Goal: Task Accomplishment & Management: Manage account settings

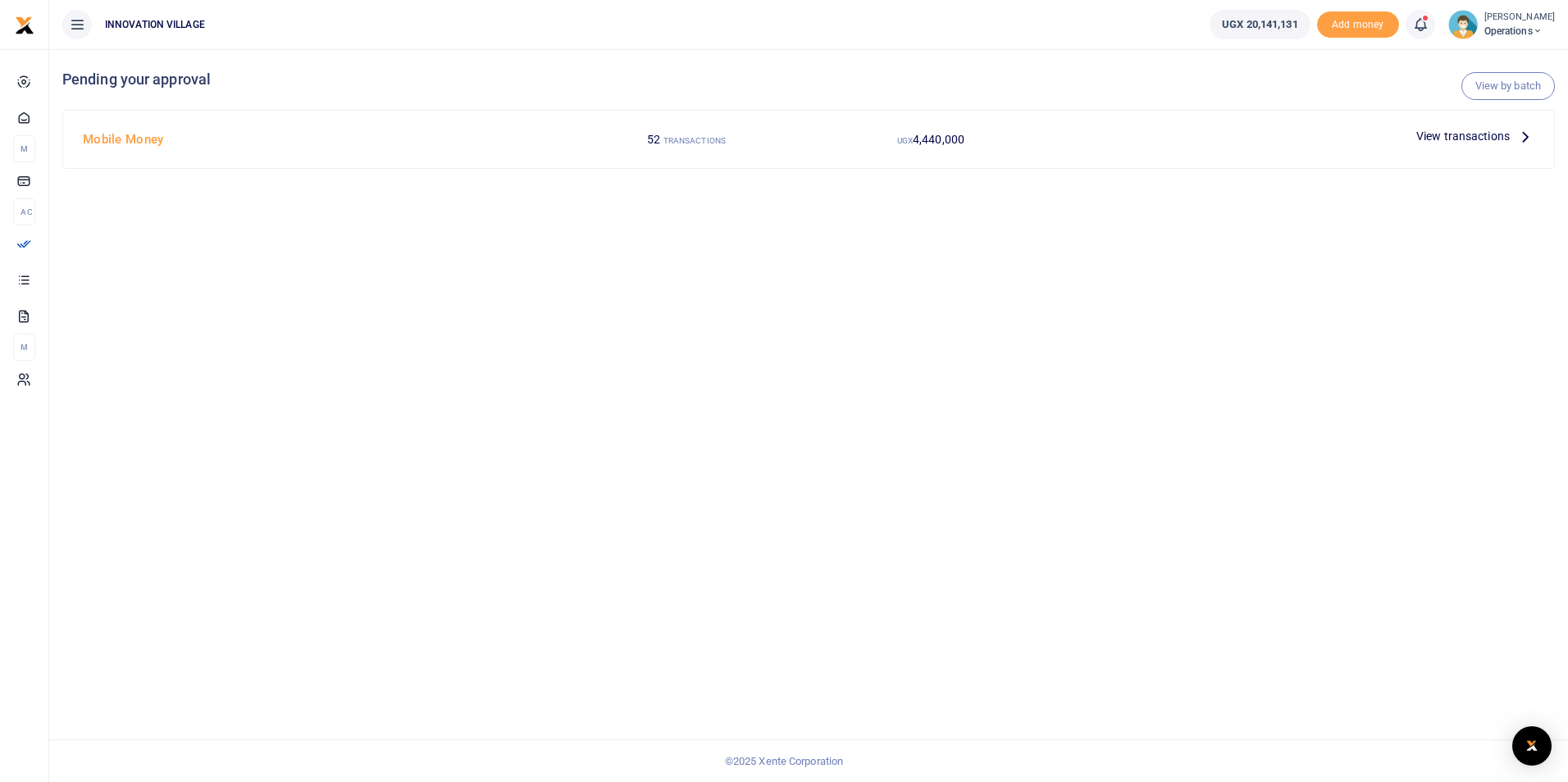
click at [1478, 140] on span "View transactions" at bounding box center [1463, 136] width 94 height 18
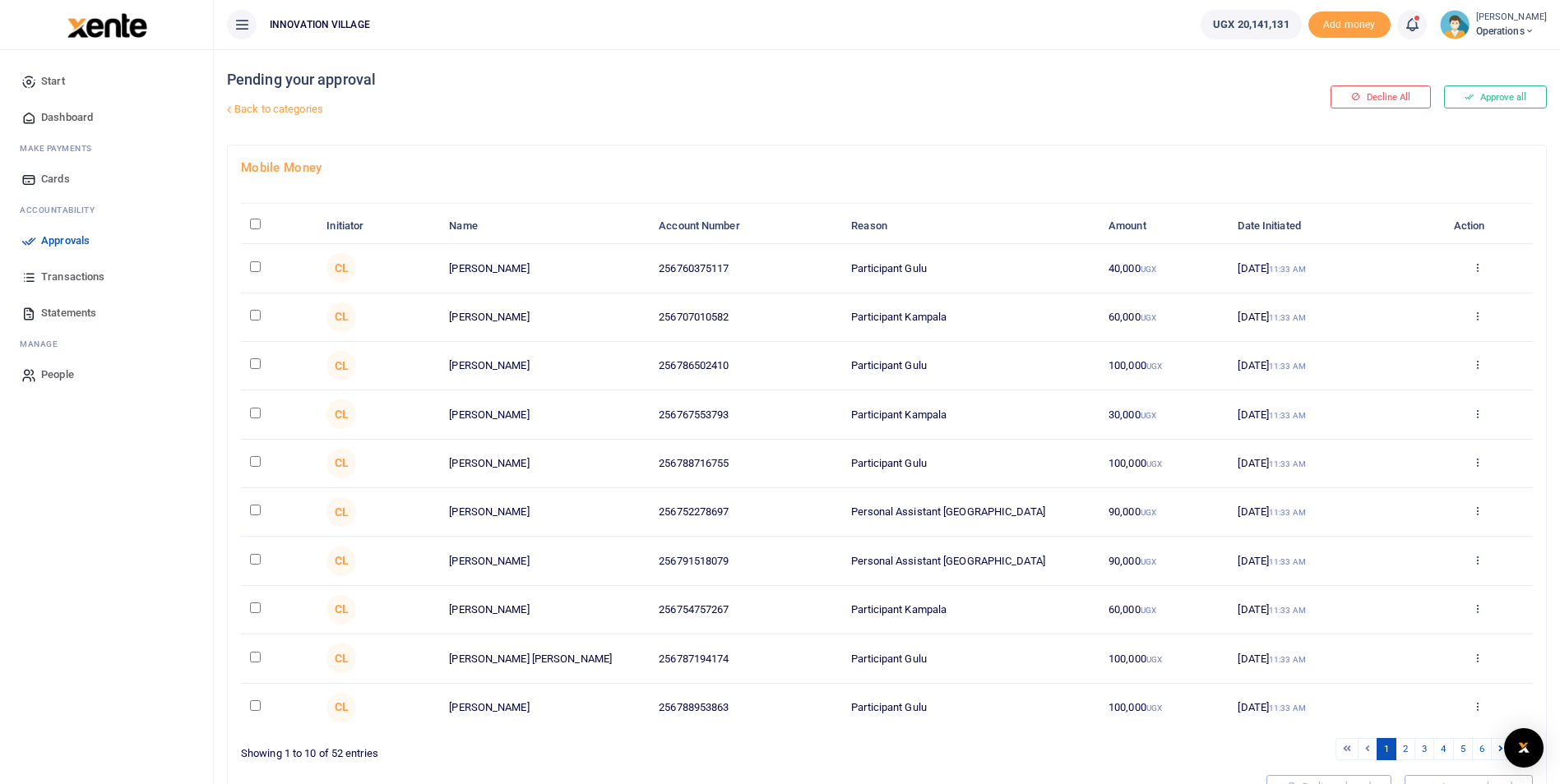
click at [253, 268] on input "checkbox" at bounding box center [255, 267] width 10 height 10
checkbox input "true"
click at [256, 317] on input "checkbox" at bounding box center [255, 316] width 10 height 10
checkbox input "true"
click at [257, 368] on input "checkbox" at bounding box center [255, 363] width 10 height 10
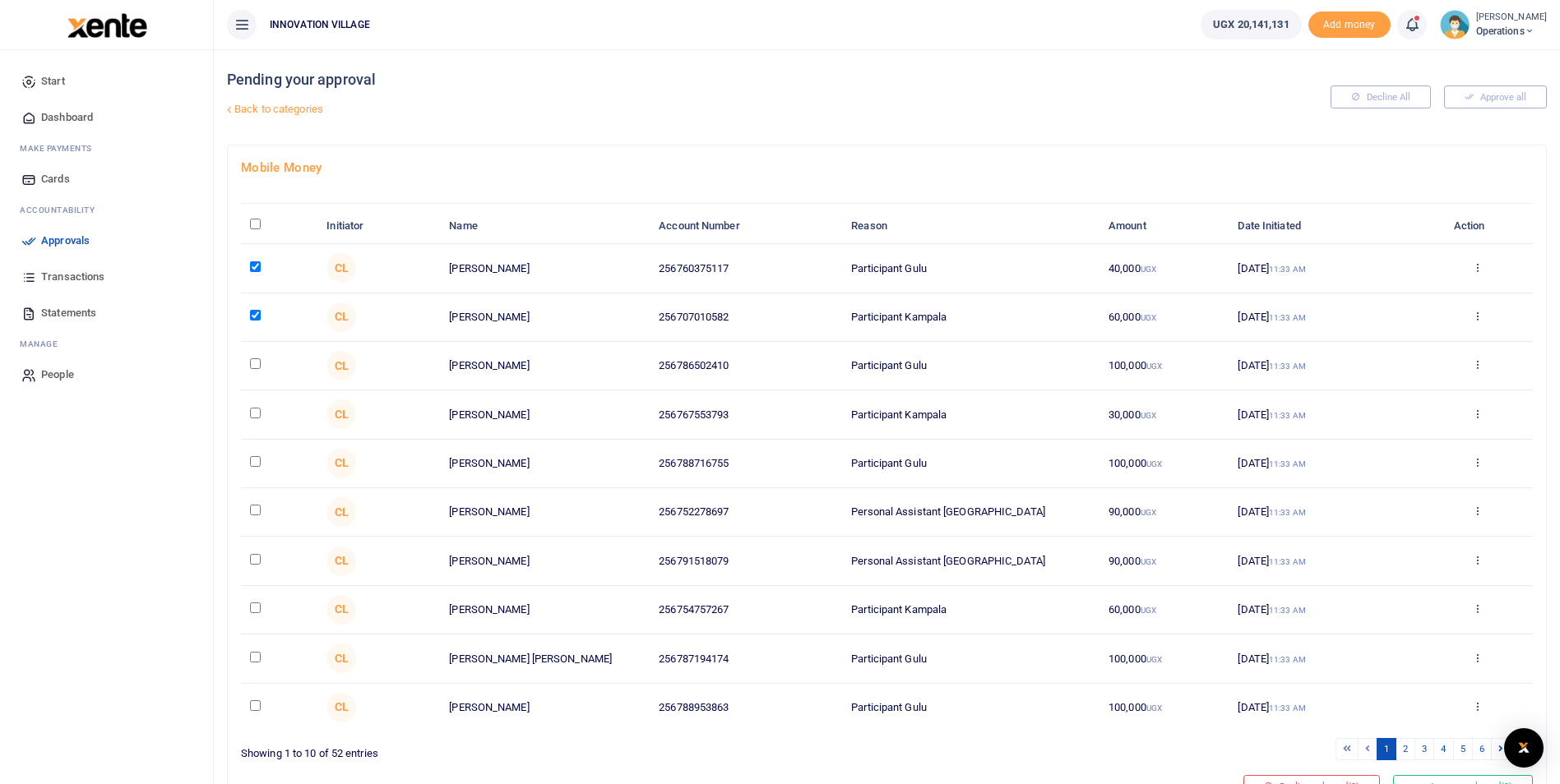
checkbox input "true"
click at [257, 408] on input "checkbox" at bounding box center [255, 413] width 10 height 10
checkbox input "true"
click at [250, 465] on input "checkbox" at bounding box center [255, 462] width 10 height 10
checkbox input "true"
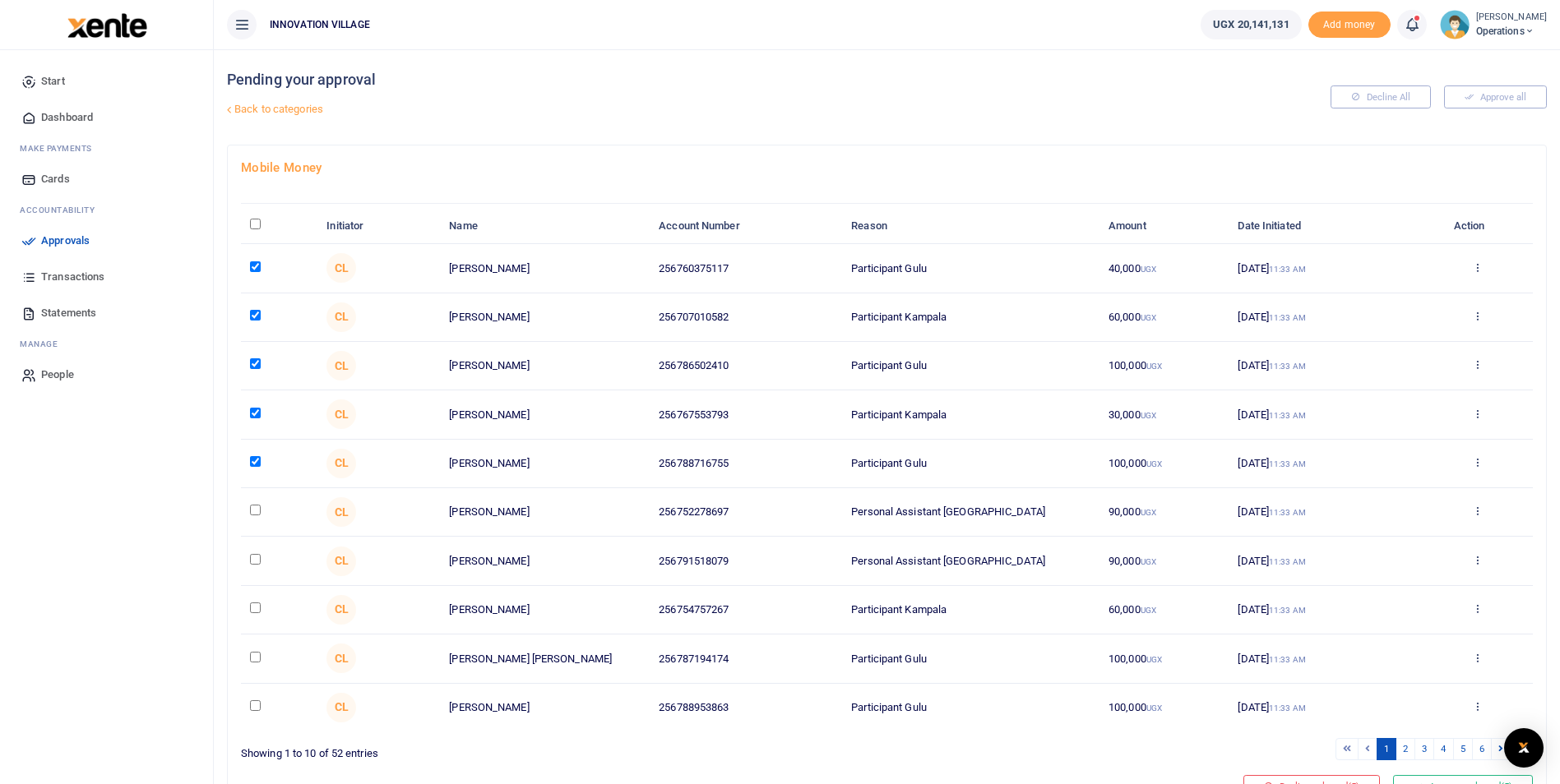
click at [255, 507] on input "checkbox" at bounding box center [255, 510] width 10 height 10
checkbox input "true"
click at [255, 561] on input "checkbox" at bounding box center [255, 559] width 10 height 10
checkbox input "true"
click at [255, 603] on input "checkbox" at bounding box center [255, 608] width 10 height 10
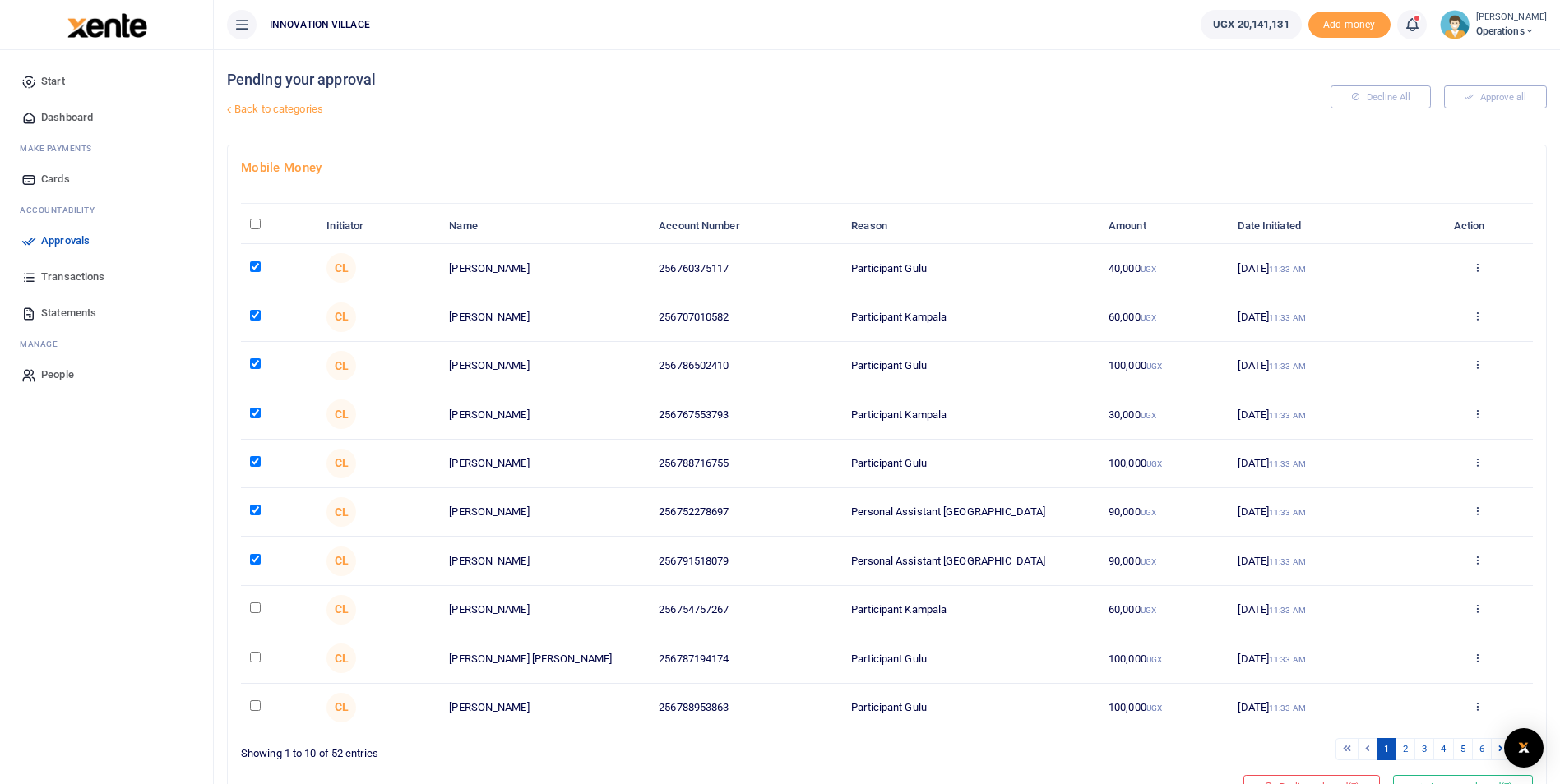
checkbox input "true"
click at [257, 656] on input "checkbox" at bounding box center [255, 657] width 10 height 10
checkbox input "true"
click at [258, 704] on input "checkbox" at bounding box center [255, 706] width 10 height 10
checkbox input "true"
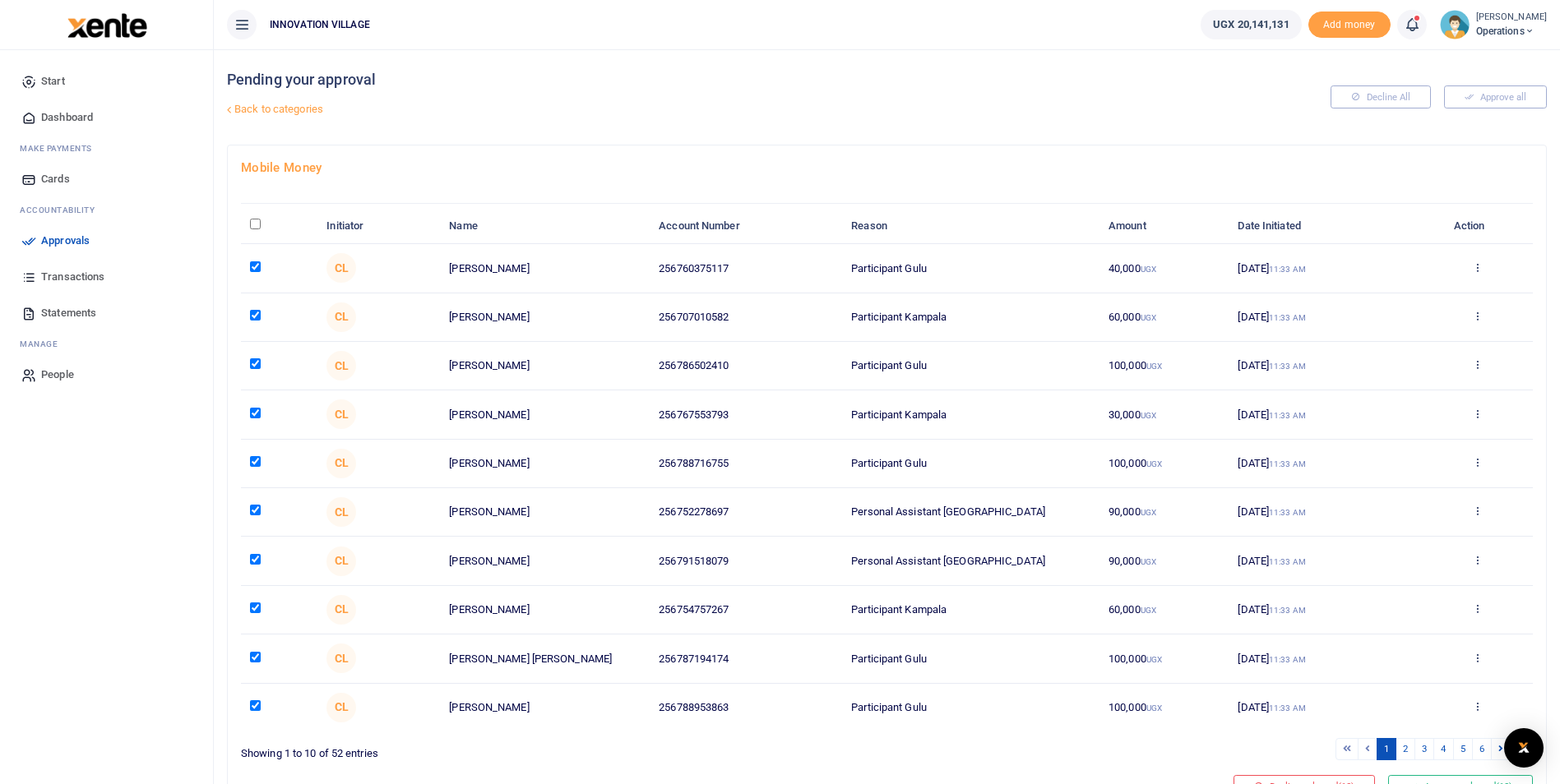
scroll to position [83, 0]
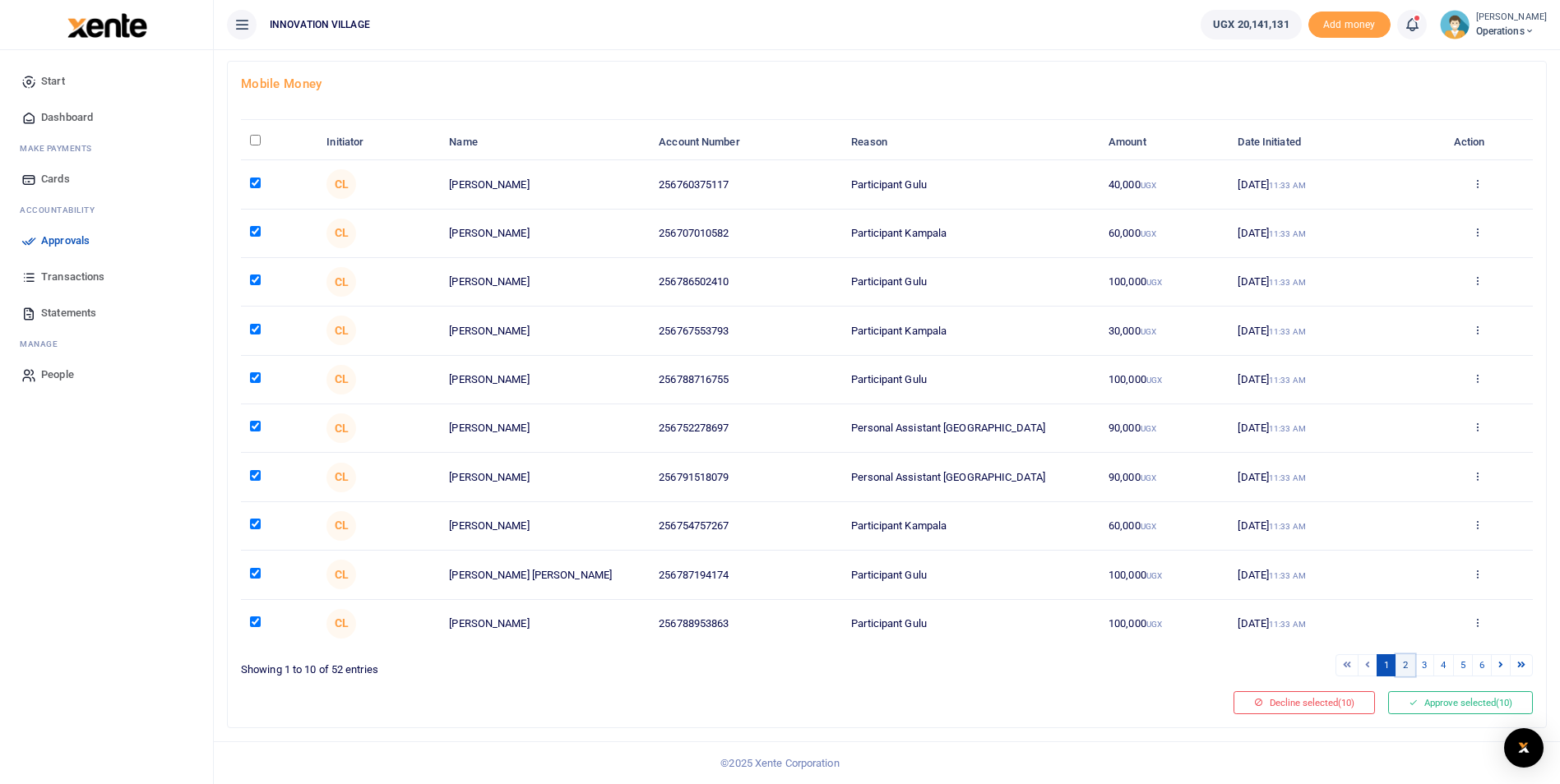
click at [1403, 666] on link "2" at bounding box center [1405, 666] width 20 height 23
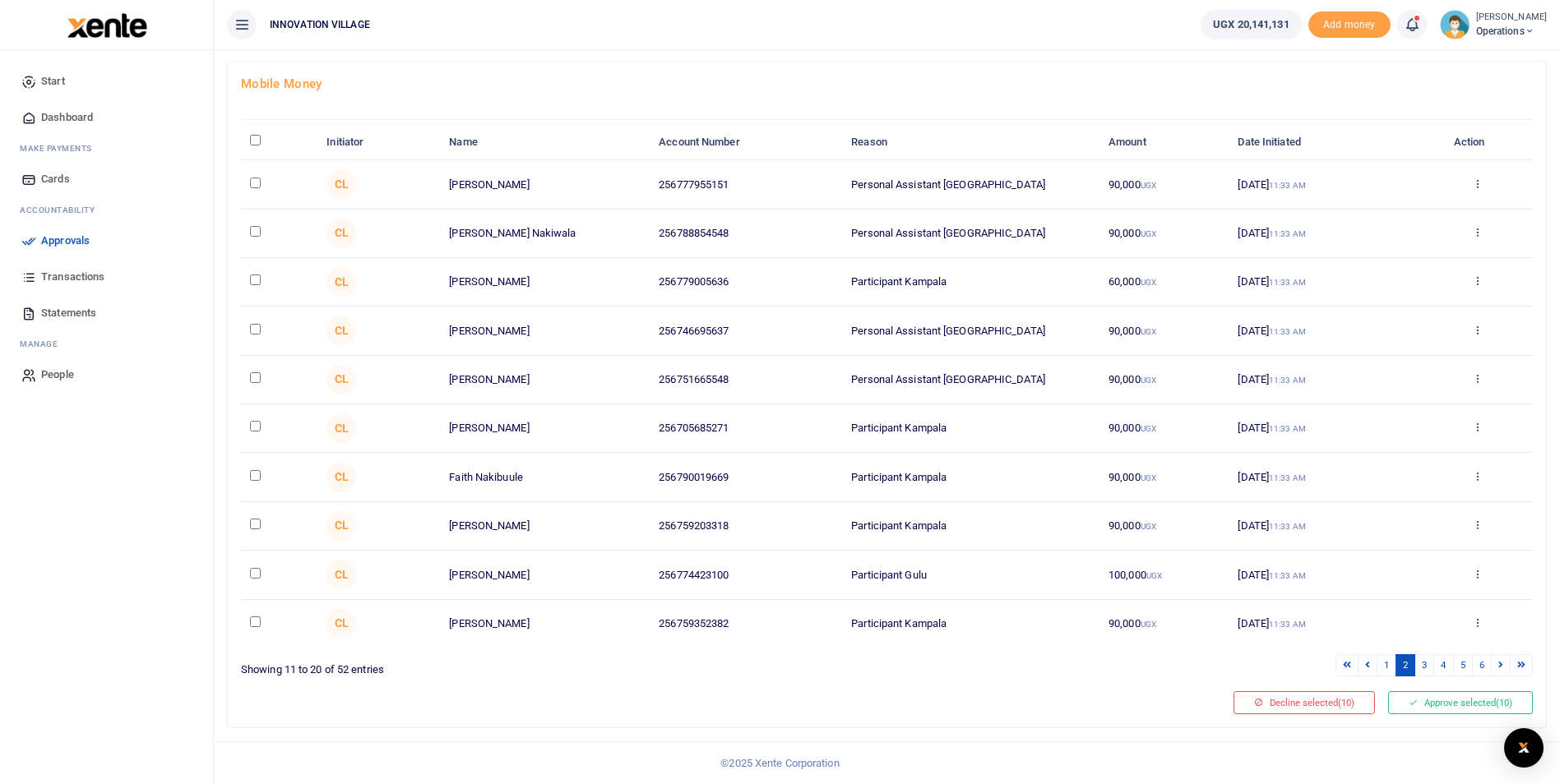
click at [258, 182] on input "checkbox" at bounding box center [255, 183] width 10 height 10
checkbox input "true"
click at [260, 230] on input "checkbox" at bounding box center [255, 231] width 10 height 10
checkbox input "true"
click at [255, 284] on input "checkbox" at bounding box center [255, 280] width 10 height 10
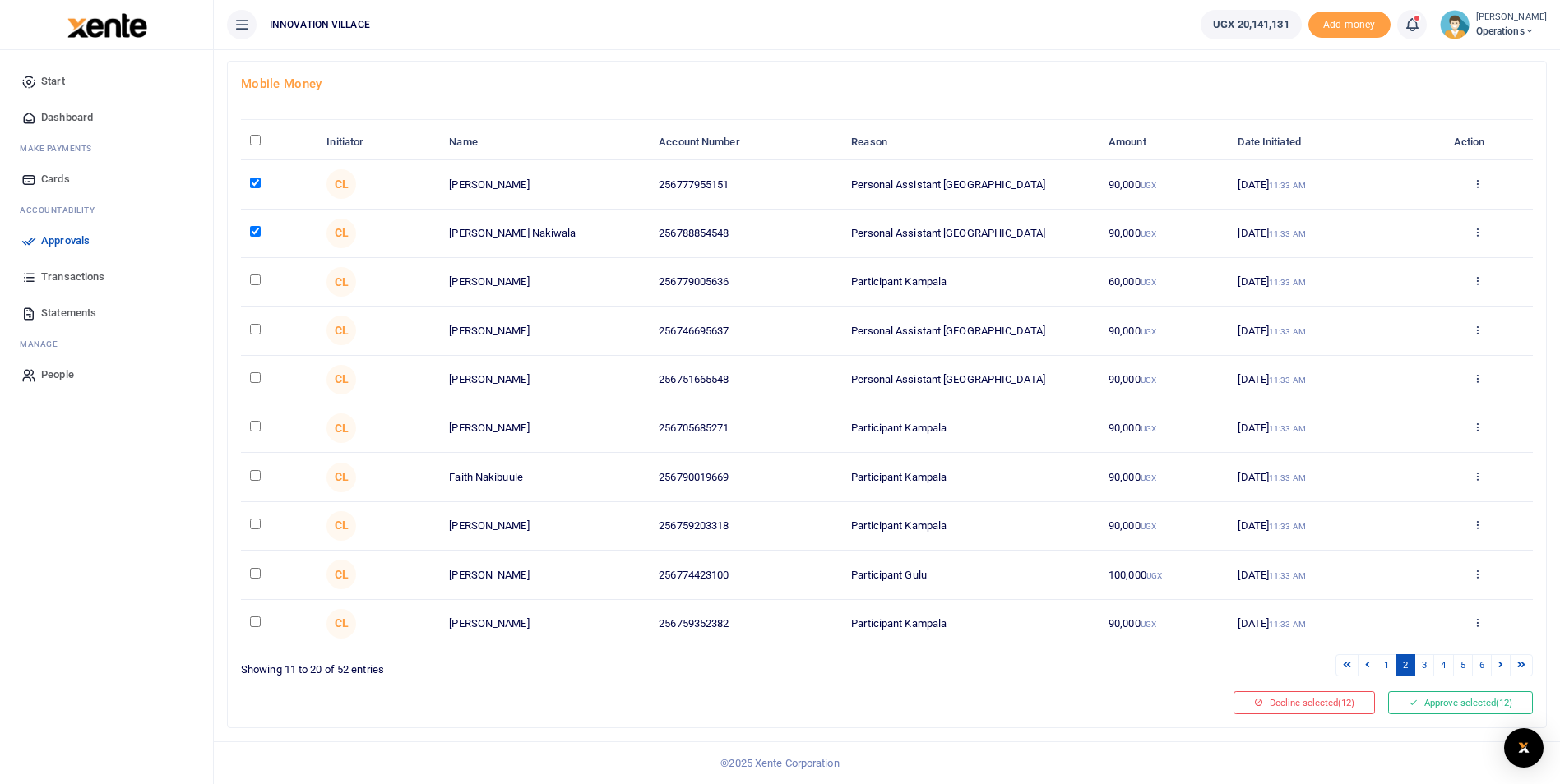
checkbox input "true"
click at [250, 322] on td at bounding box center [279, 331] width 77 height 49
click at [257, 329] on input "checkbox" at bounding box center [255, 329] width 10 height 10
checkbox input "true"
click at [252, 384] on td at bounding box center [279, 380] width 77 height 49
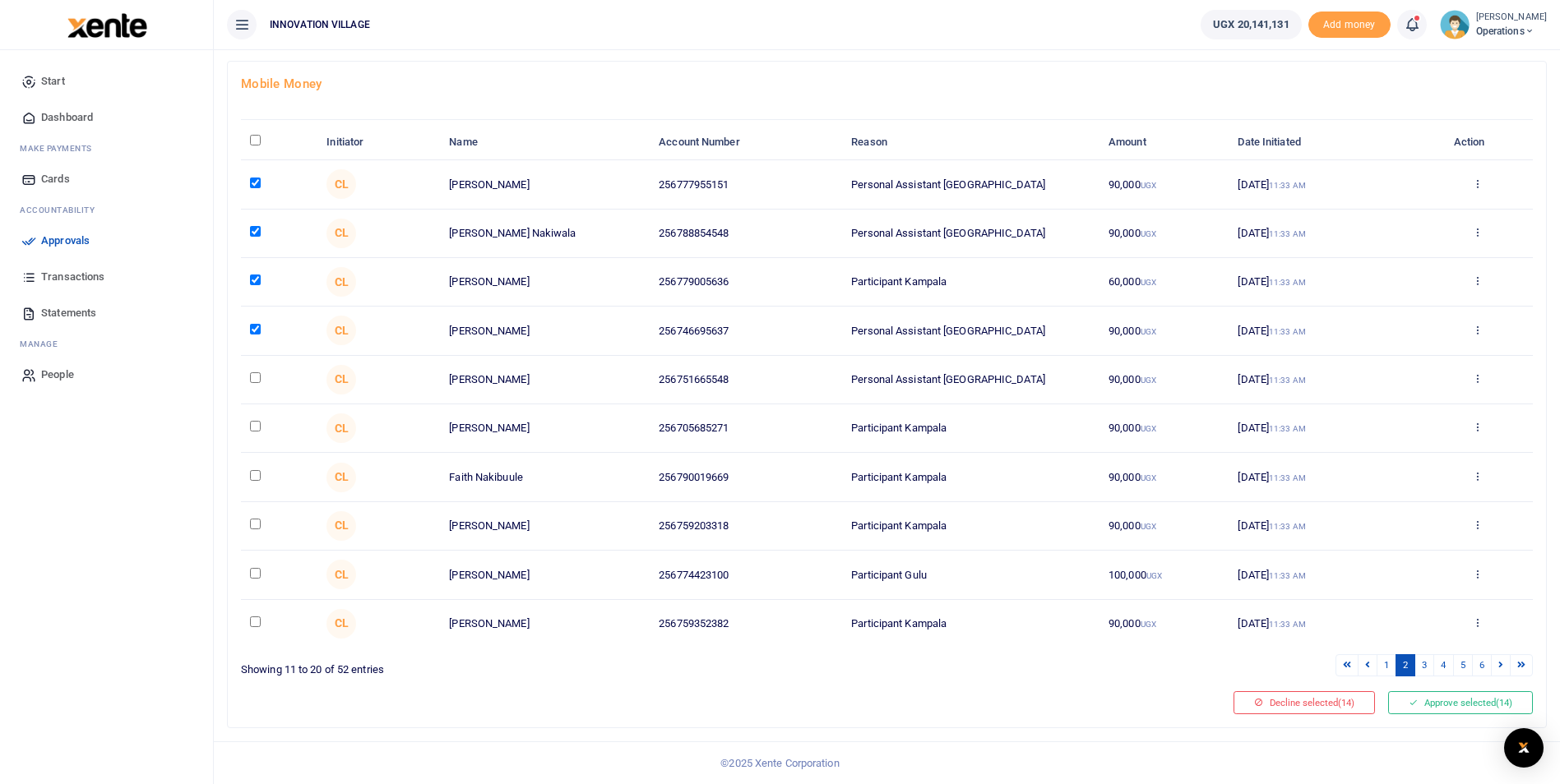
click at [254, 378] on input "checkbox" at bounding box center [255, 377] width 10 height 10
checkbox input "true"
click at [251, 426] on input "checkbox" at bounding box center [255, 426] width 10 height 10
checkbox input "true"
click at [254, 480] on input "checkbox" at bounding box center [255, 475] width 10 height 10
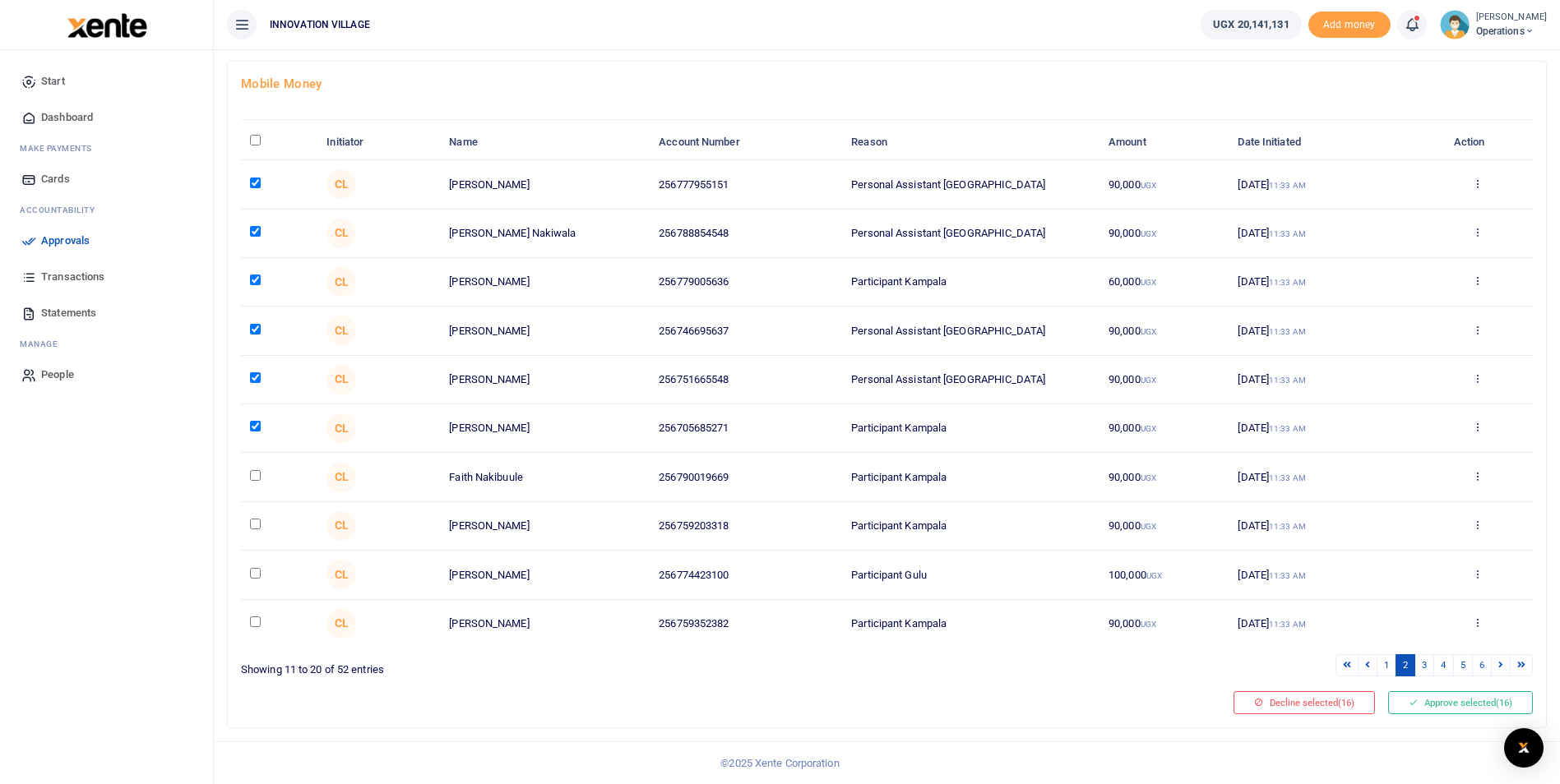
checkbox input "true"
click at [256, 530] on td at bounding box center [279, 527] width 77 height 49
click at [256, 528] on input "checkbox" at bounding box center [255, 524] width 10 height 10
checkbox input "true"
click at [259, 577] on input "checkbox" at bounding box center [255, 573] width 10 height 10
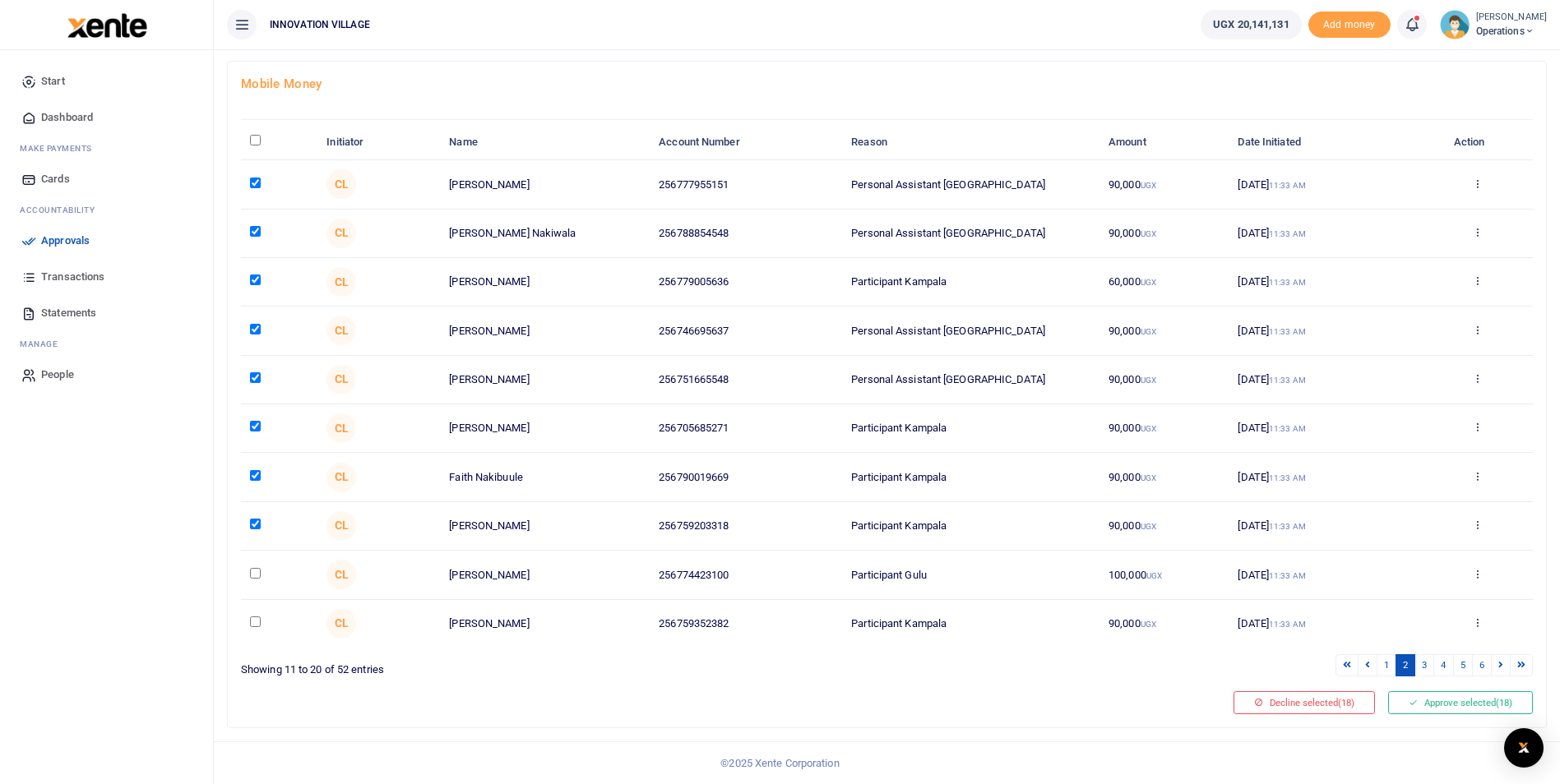
checkbox input "true"
click at [255, 623] on input "checkbox" at bounding box center [255, 621] width 10 height 10
checkbox input "true"
click at [1424, 665] on link "3" at bounding box center [1424, 666] width 20 height 23
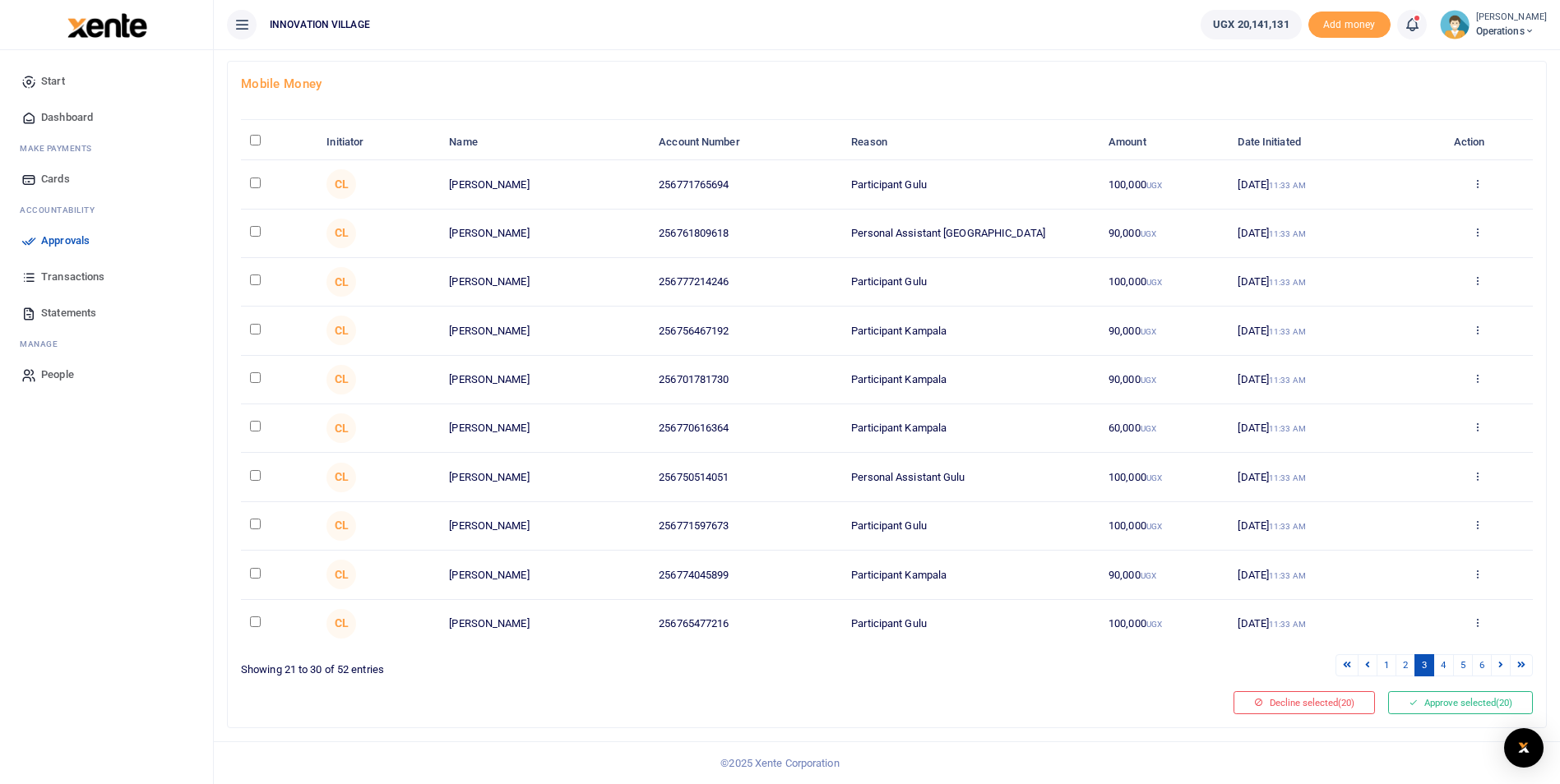
click at [251, 182] on input "checkbox" at bounding box center [255, 183] width 10 height 10
checkbox input "true"
click at [259, 237] on td at bounding box center [279, 234] width 77 height 49
click at [257, 235] on input "checkbox" at bounding box center [255, 231] width 10 height 10
checkbox input "true"
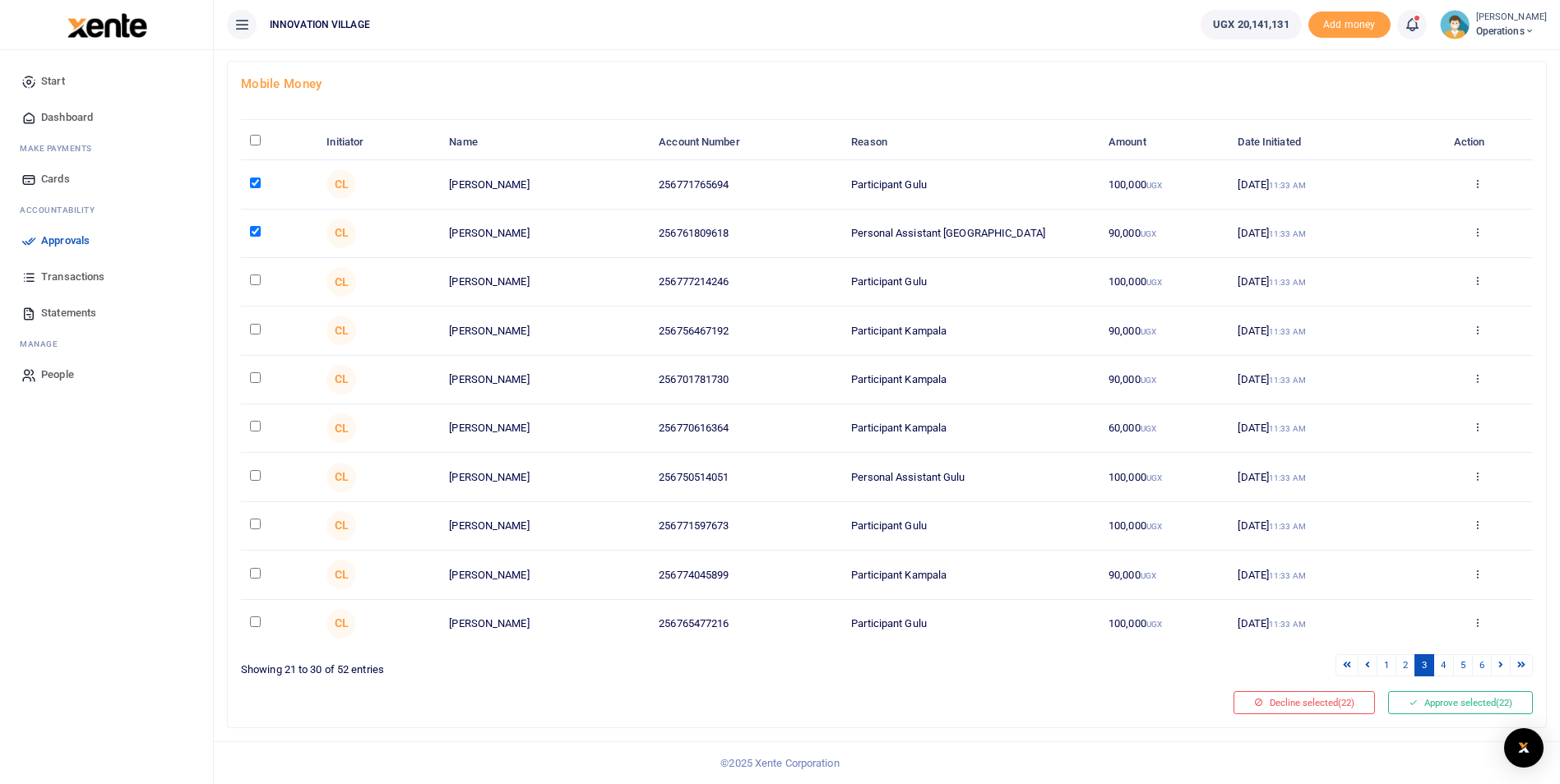
click at [257, 286] on td at bounding box center [279, 282] width 77 height 49
click at [255, 281] on input "checkbox" at bounding box center [255, 280] width 10 height 10
checkbox input "true"
click at [254, 336] on td at bounding box center [279, 331] width 77 height 49
click at [256, 334] on input "checkbox" at bounding box center [255, 329] width 10 height 10
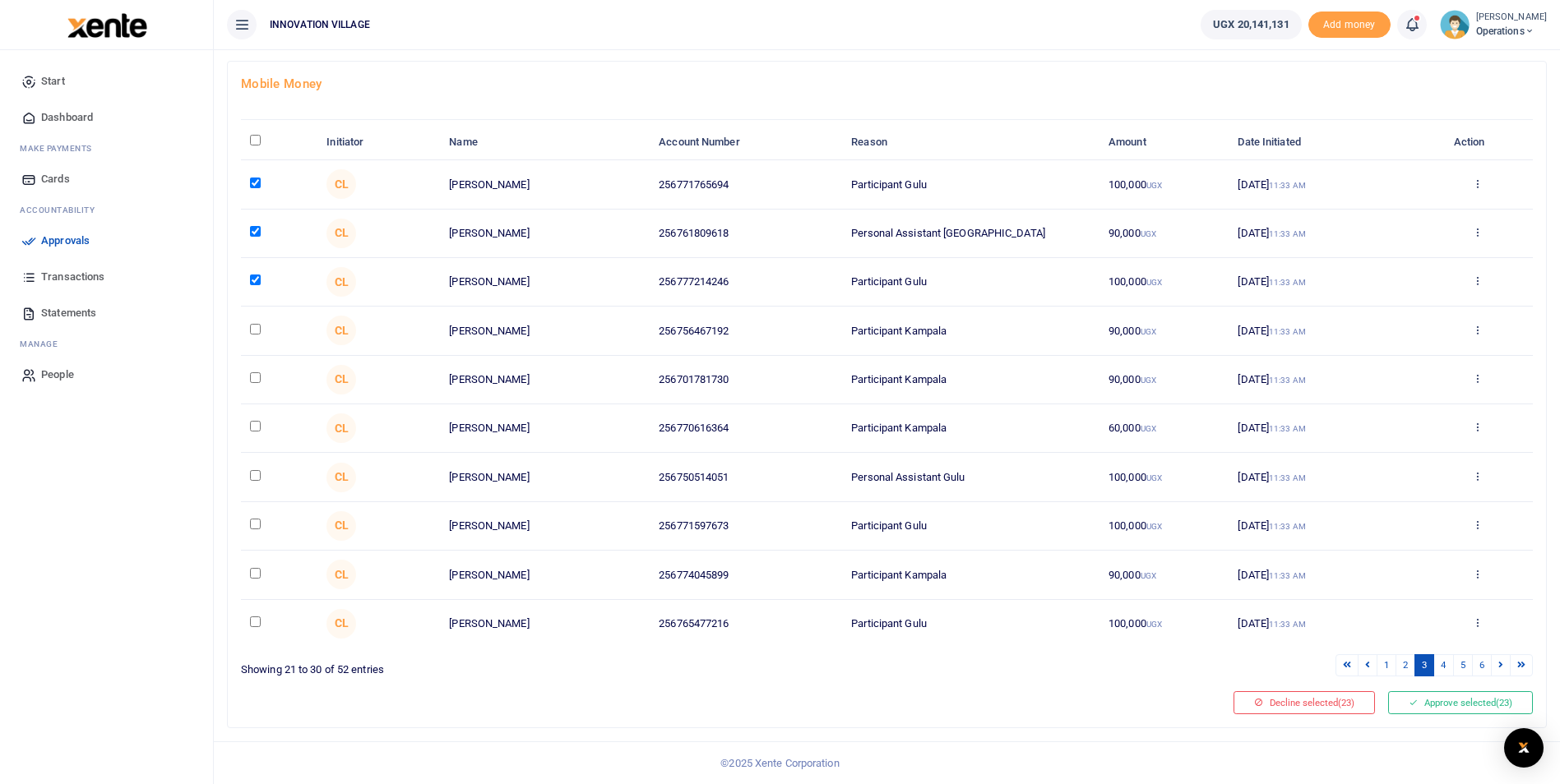
checkbox input "true"
click at [258, 382] on input "checkbox" at bounding box center [255, 377] width 10 height 10
checkbox input "true"
click at [255, 421] on input "checkbox" at bounding box center [255, 426] width 10 height 10
checkbox input "true"
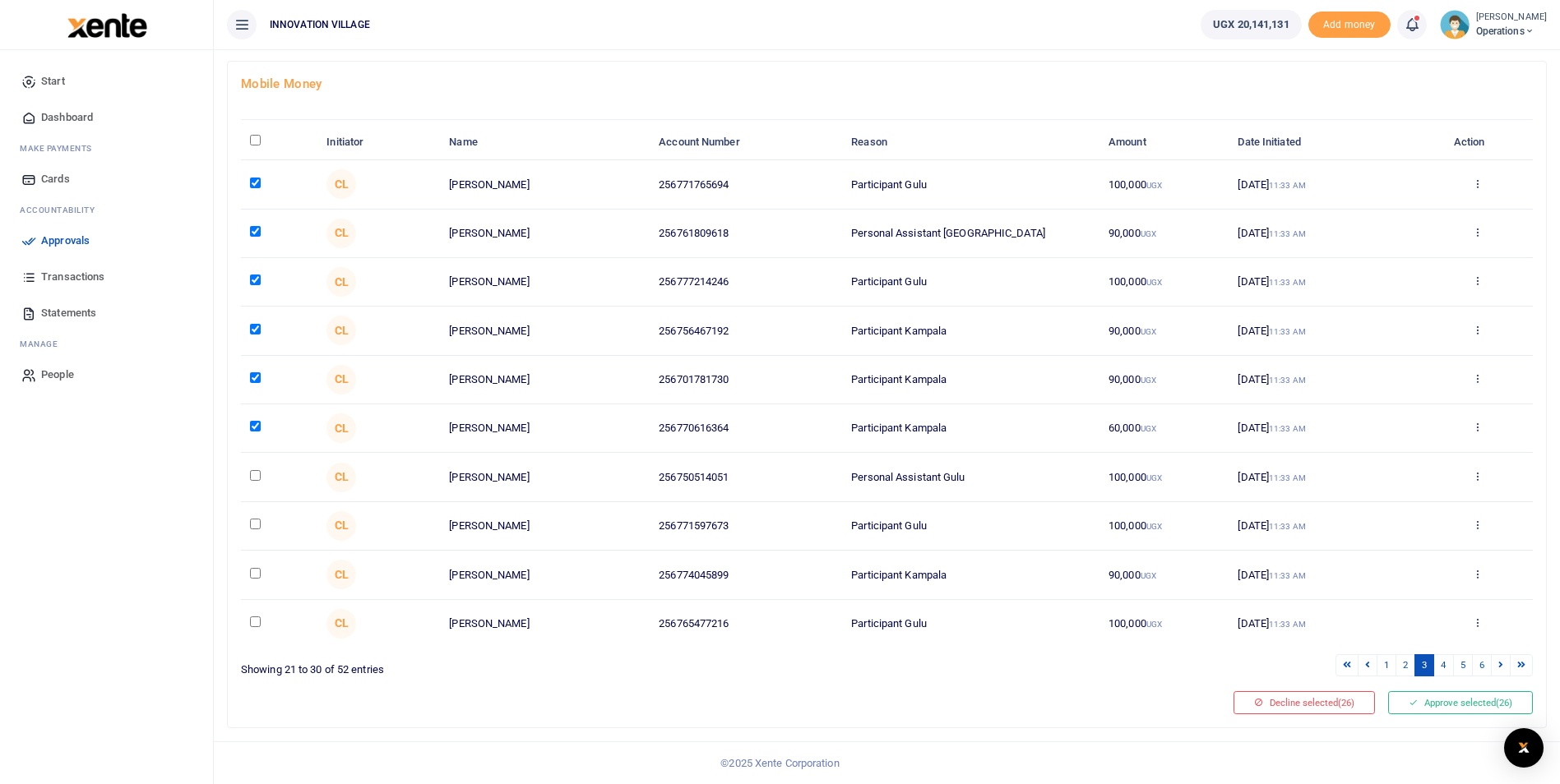
click at [260, 478] on input "checkbox" at bounding box center [255, 475] width 10 height 10
checkbox input "true"
click at [255, 522] on input "checkbox" at bounding box center [255, 524] width 10 height 10
checkbox input "true"
click at [254, 575] on input "checkbox" at bounding box center [255, 573] width 10 height 10
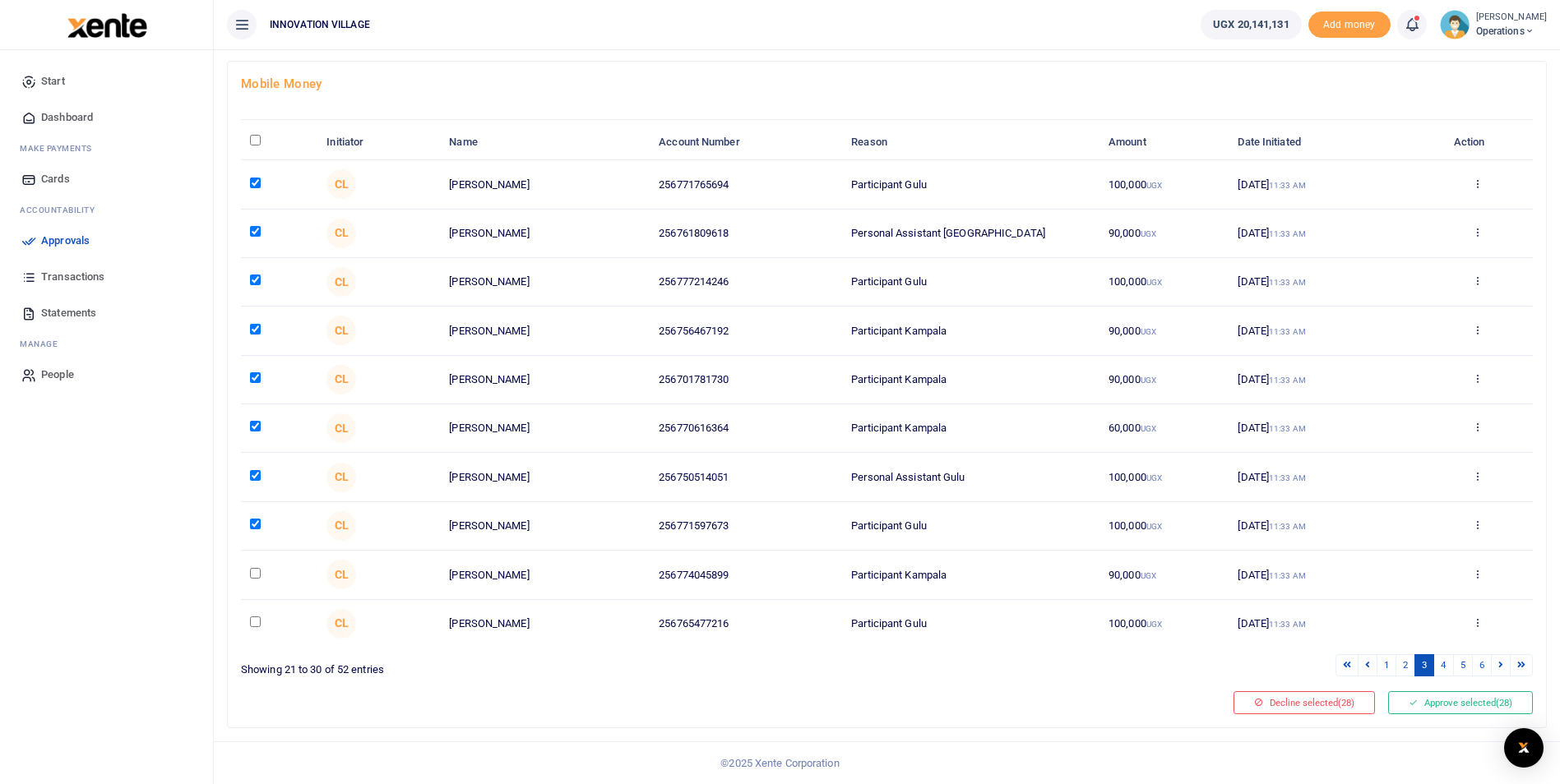
checkbox input "true"
click at [250, 624] on input "checkbox" at bounding box center [255, 621] width 10 height 10
checkbox input "true"
click at [1446, 663] on link "4" at bounding box center [1443, 666] width 20 height 23
click at [252, 186] on input "checkbox" at bounding box center [255, 183] width 10 height 10
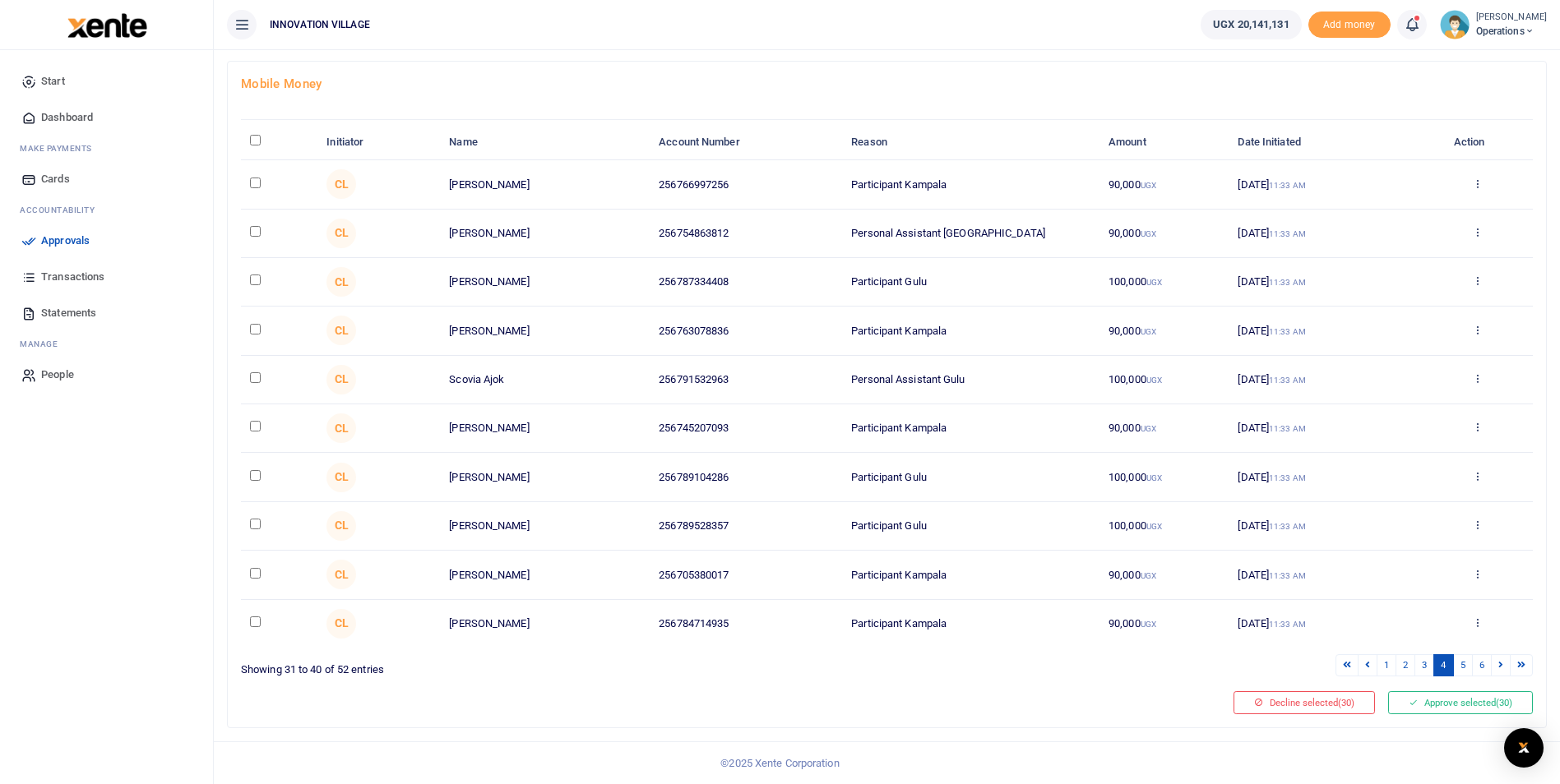
checkbox input "true"
click at [252, 243] on td at bounding box center [279, 234] width 77 height 49
click at [255, 236] on input "checkbox" at bounding box center [255, 231] width 10 height 10
checkbox input "true"
click at [257, 285] on input "checkbox" at bounding box center [255, 280] width 10 height 10
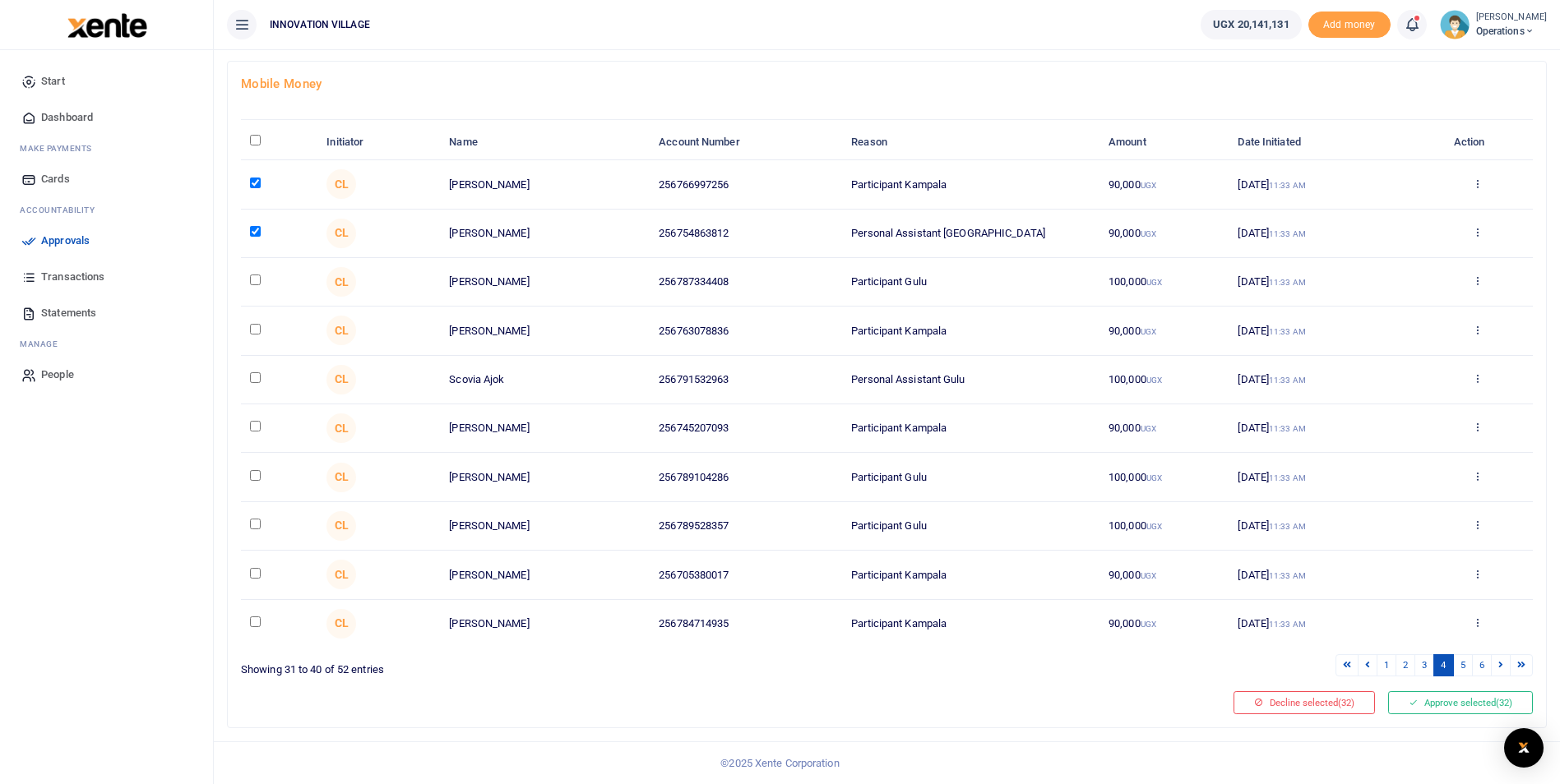
checkbox input "true"
click at [249, 329] on td at bounding box center [279, 331] width 77 height 49
click at [253, 329] on input "checkbox" at bounding box center [255, 329] width 10 height 10
checkbox input "true"
click at [256, 378] on input "checkbox" at bounding box center [255, 377] width 10 height 10
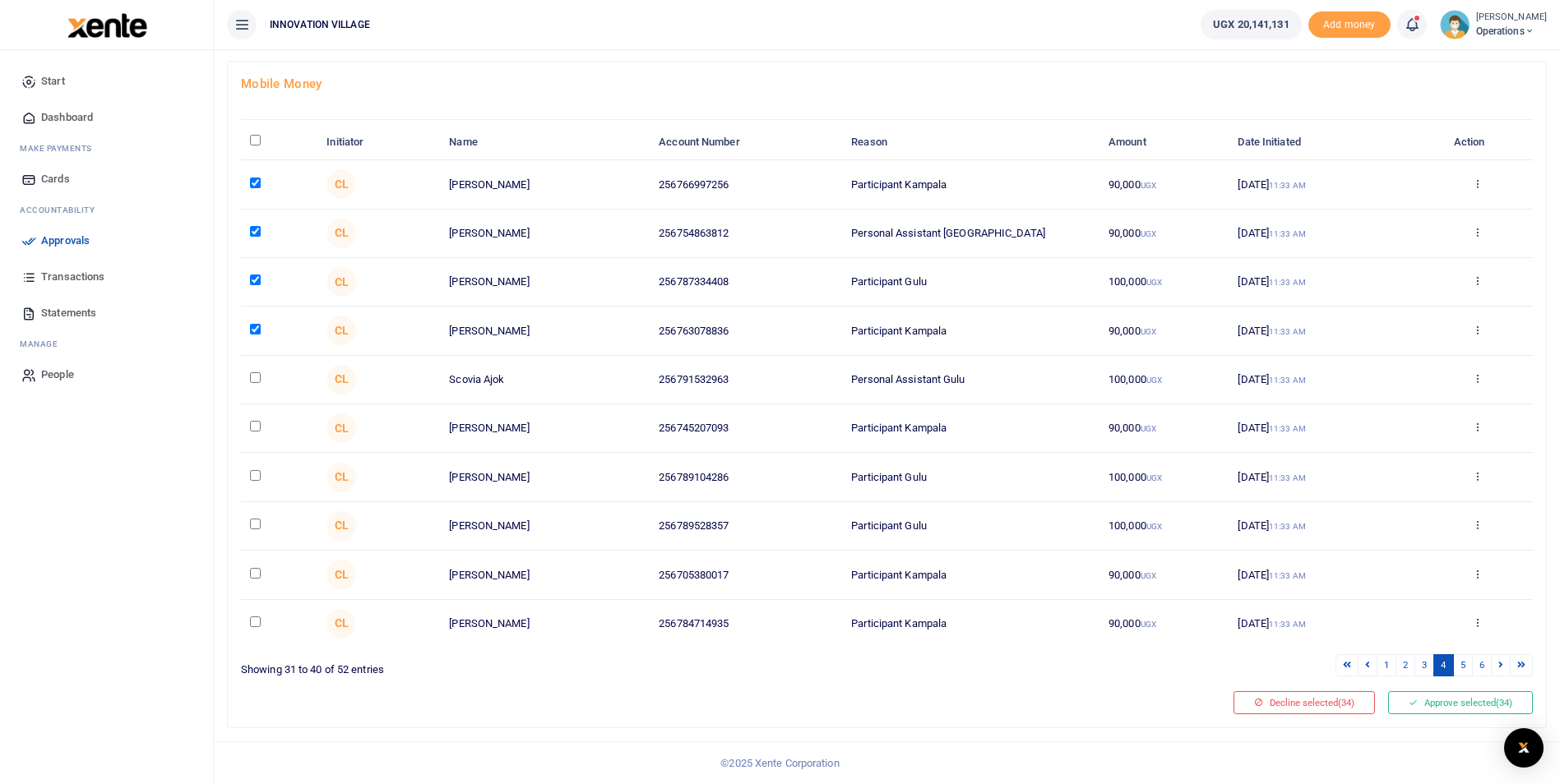
checkbox input "true"
click at [256, 431] on input "checkbox" at bounding box center [255, 426] width 10 height 10
checkbox input "true"
click at [252, 478] on input "checkbox" at bounding box center [255, 475] width 10 height 10
checkbox input "true"
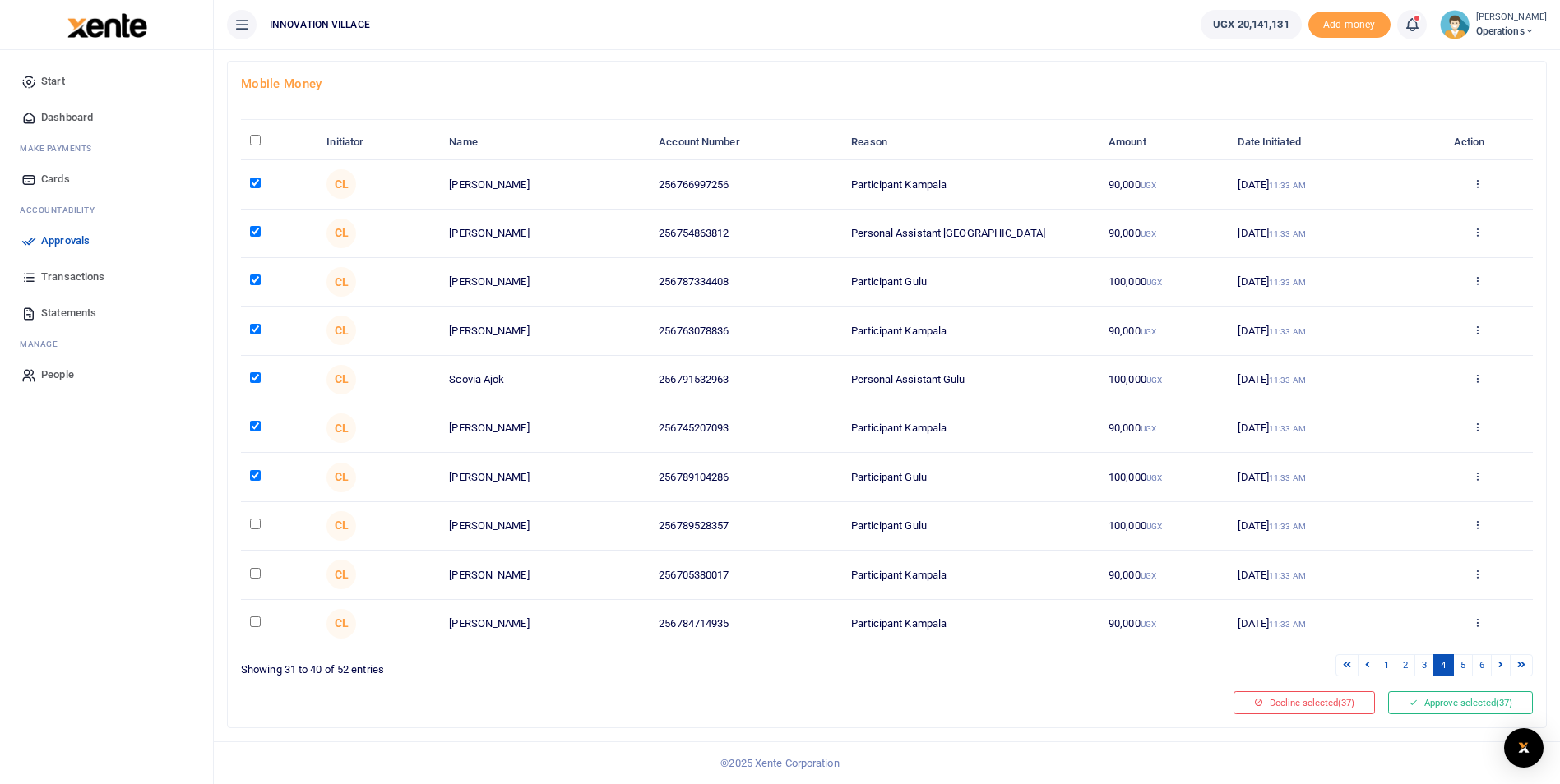
click at [253, 522] on input "checkbox" at bounding box center [255, 524] width 10 height 10
checkbox input "true"
click at [251, 575] on input "checkbox" at bounding box center [255, 573] width 10 height 10
checkbox input "true"
click at [254, 619] on input "checkbox" at bounding box center [255, 621] width 10 height 10
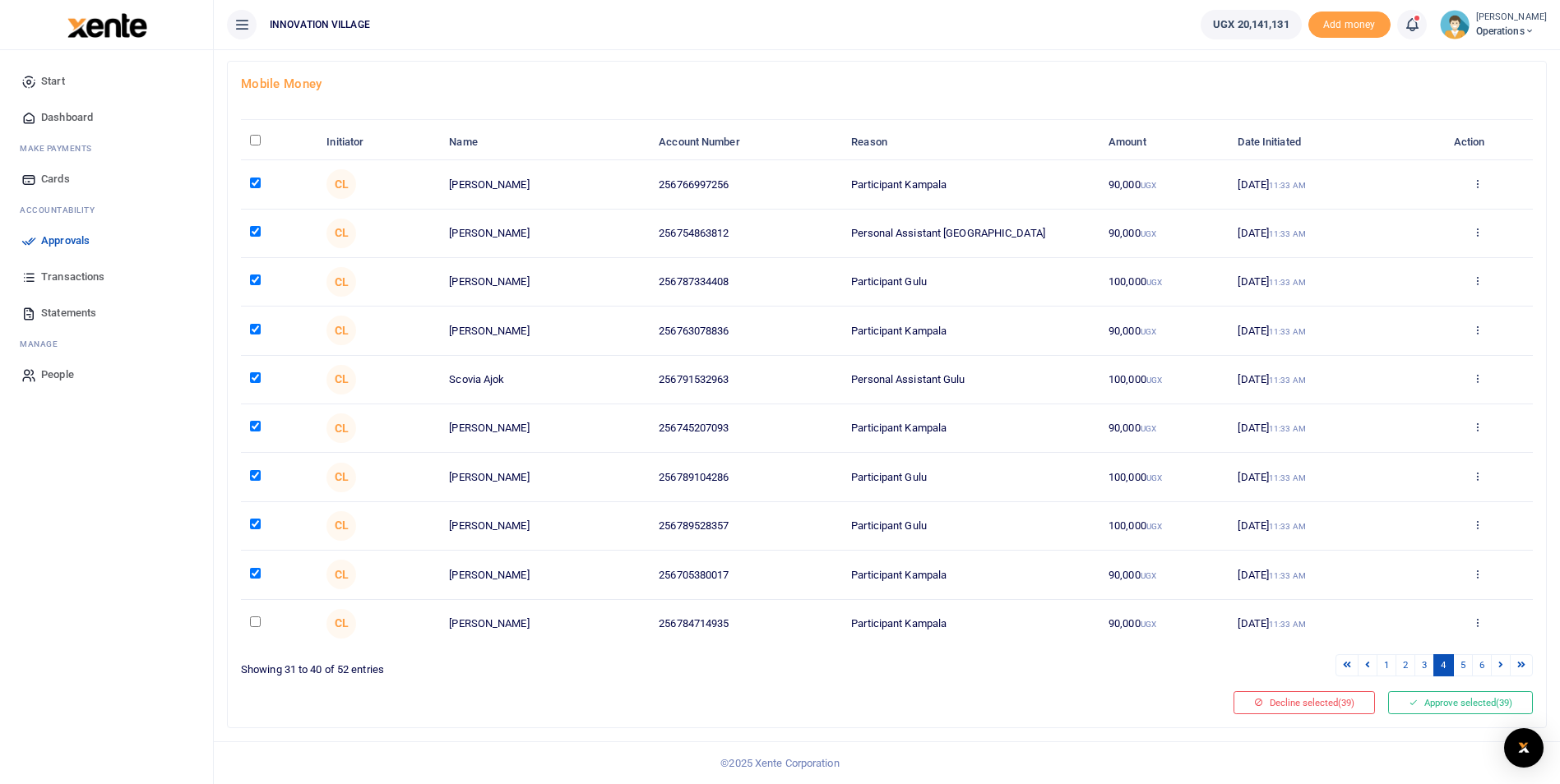
checkbox input "true"
click at [1465, 667] on link "5" at bounding box center [1463, 666] width 20 height 23
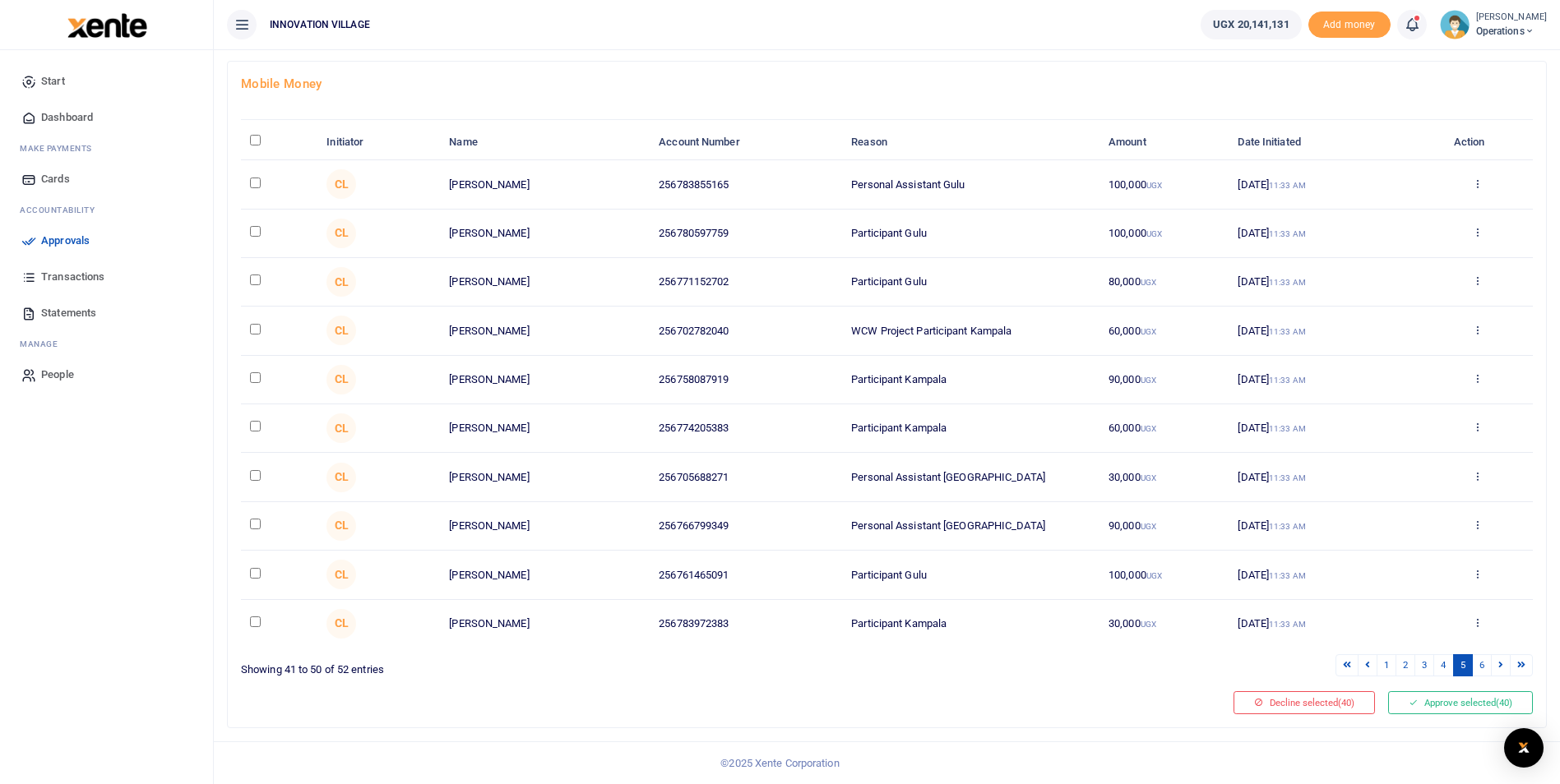
click at [252, 182] on input "checkbox" at bounding box center [255, 183] width 10 height 10
checkbox input "true"
click at [253, 234] on input "checkbox" at bounding box center [255, 231] width 10 height 10
checkbox input "true"
click at [255, 278] on input "checkbox" at bounding box center [255, 280] width 10 height 10
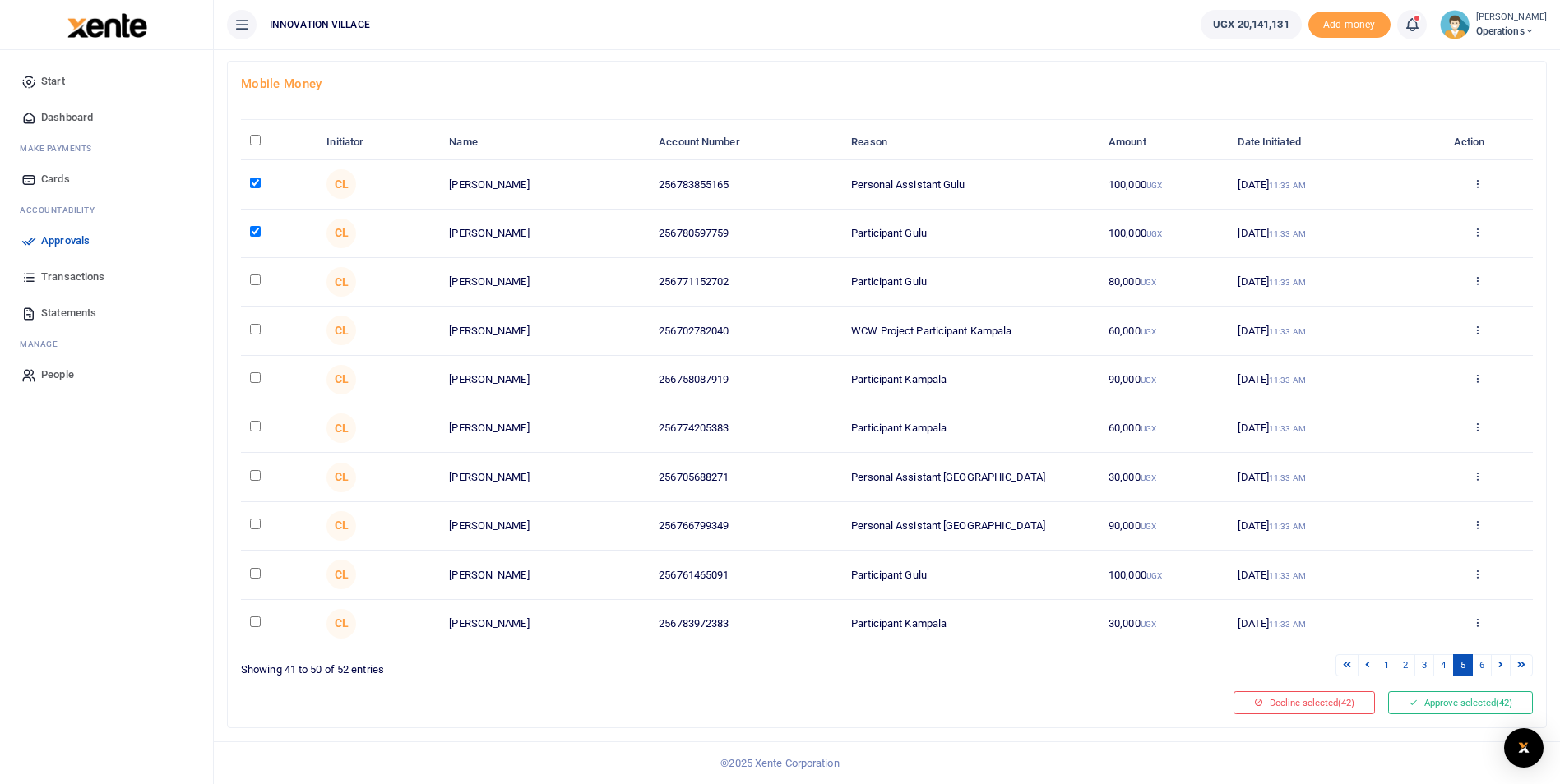
checkbox input "true"
click at [255, 332] on input "checkbox" at bounding box center [255, 329] width 10 height 10
checkbox input "true"
click at [261, 377] on input "checkbox" at bounding box center [255, 377] width 10 height 10
checkbox input "true"
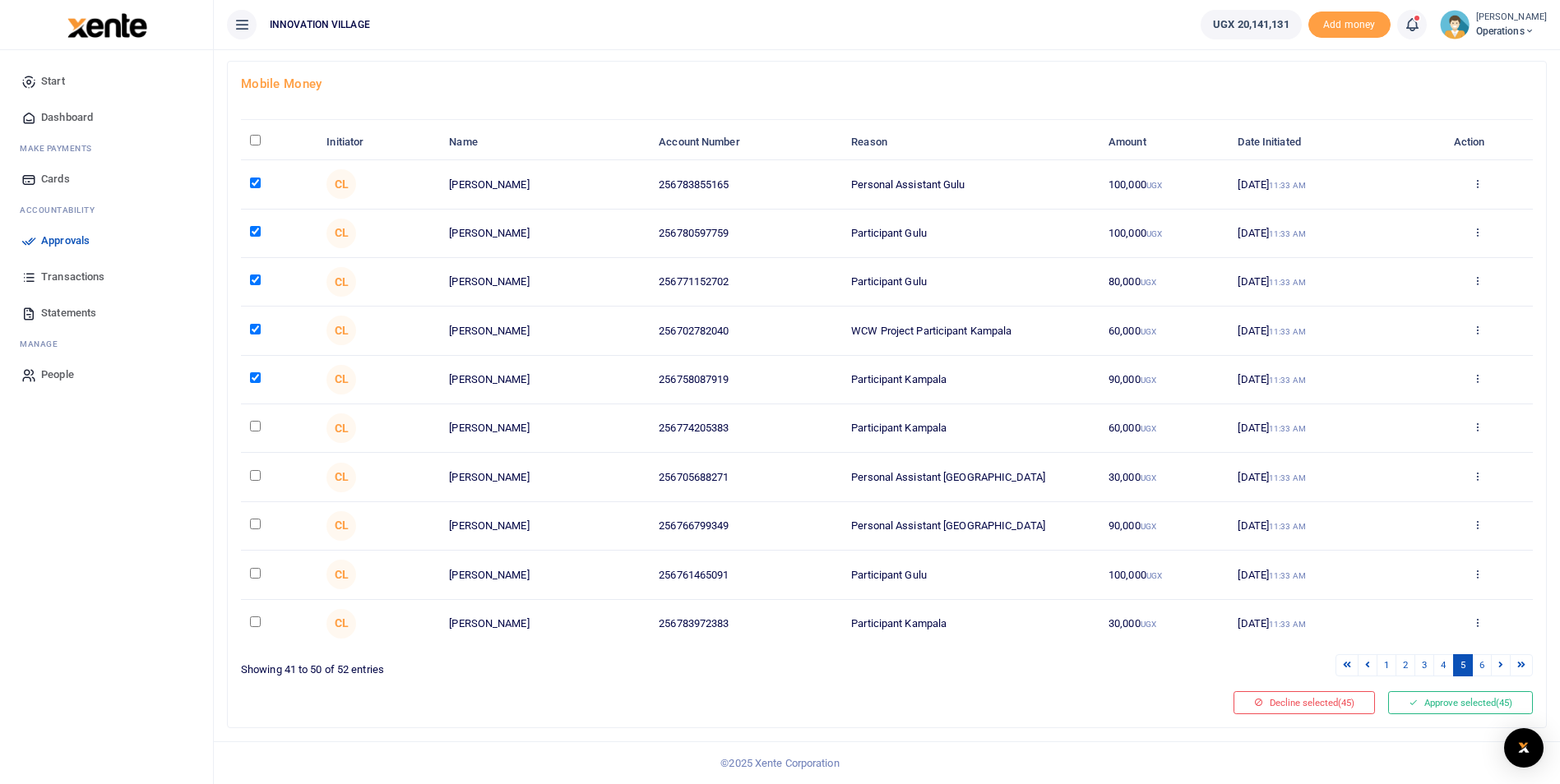
click at [257, 431] on input "checkbox" at bounding box center [255, 426] width 10 height 10
checkbox input "true"
click at [251, 480] on input "checkbox" at bounding box center [255, 475] width 10 height 10
checkbox input "true"
click at [253, 523] on input "checkbox" at bounding box center [255, 524] width 10 height 10
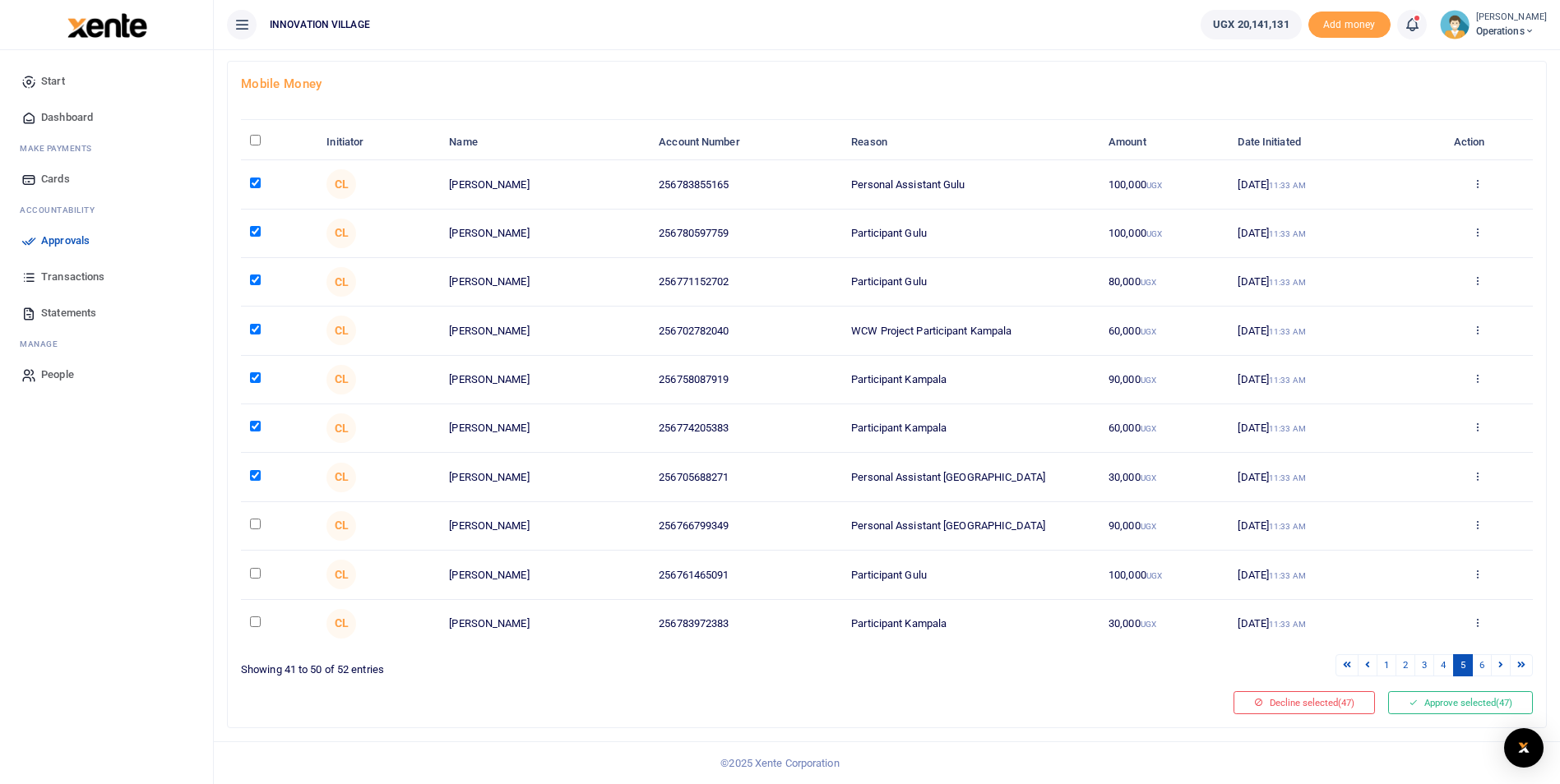
checkbox input "true"
click at [259, 577] on input "checkbox" at bounding box center [255, 573] width 10 height 10
checkbox input "true"
click at [257, 628] on td at bounding box center [279, 623] width 77 height 48
click at [257, 624] on input "checkbox" at bounding box center [255, 621] width 10 height 10
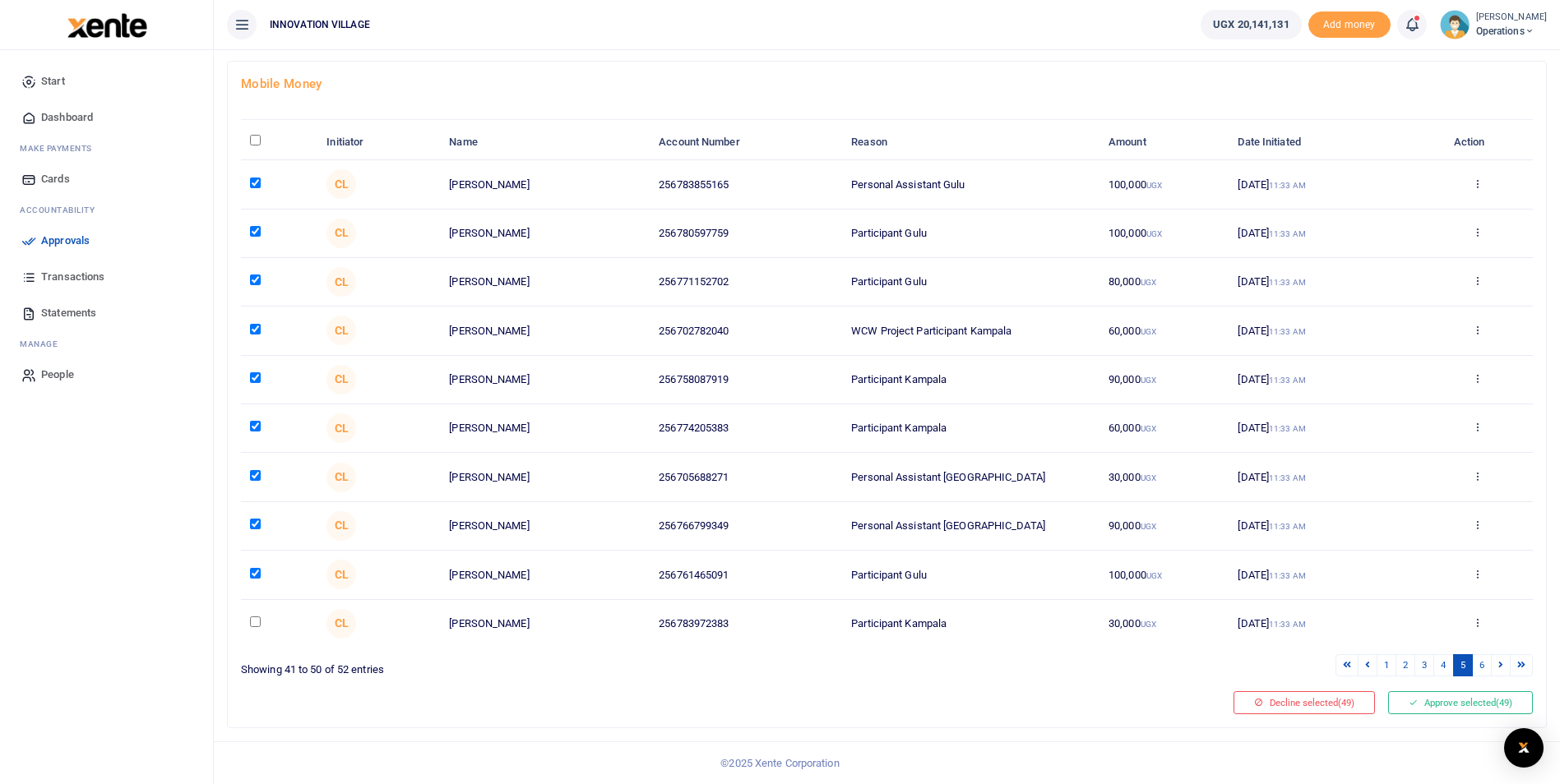
checkbox input "true"
click at [1483, 669] on link "6" at bounding box center [1482, 666] width 20 height 23
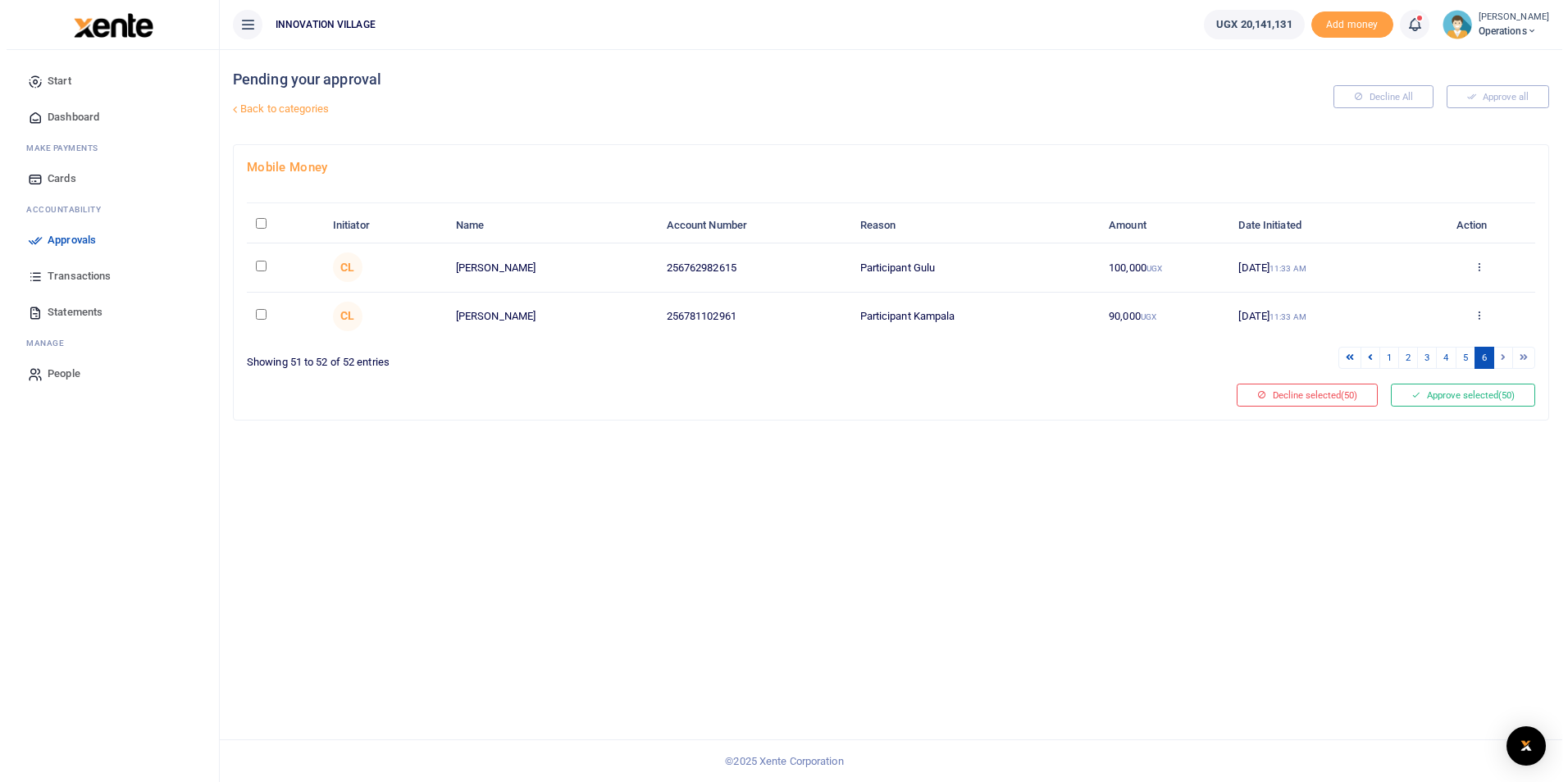
scroll to position [0, 0]
click at [252, 273] on td at bounding box center [278, 268] width 77 height 49
click at [258, 268] on input "checkbox" at bounding box center [254, 266] width 10 height 10
checkbox input "true"
click at [258, 311] on input "checkbox" at bounding box center [254, 315] width 10 height 10
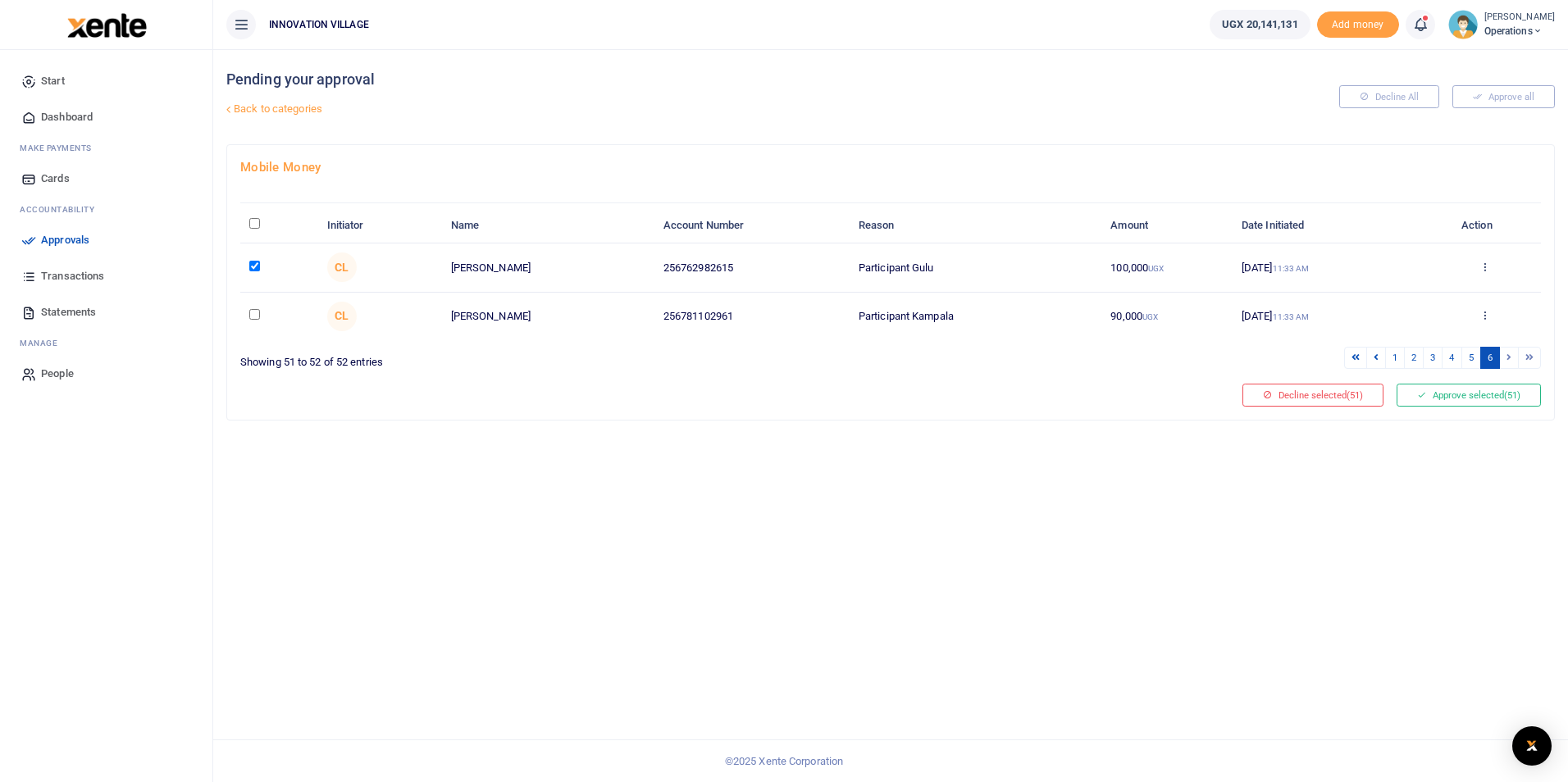
checkbox input "true"
click at [1447, 399] on button "Approve selected (52)" at bounding box center [1468, 395] width 144 height 23
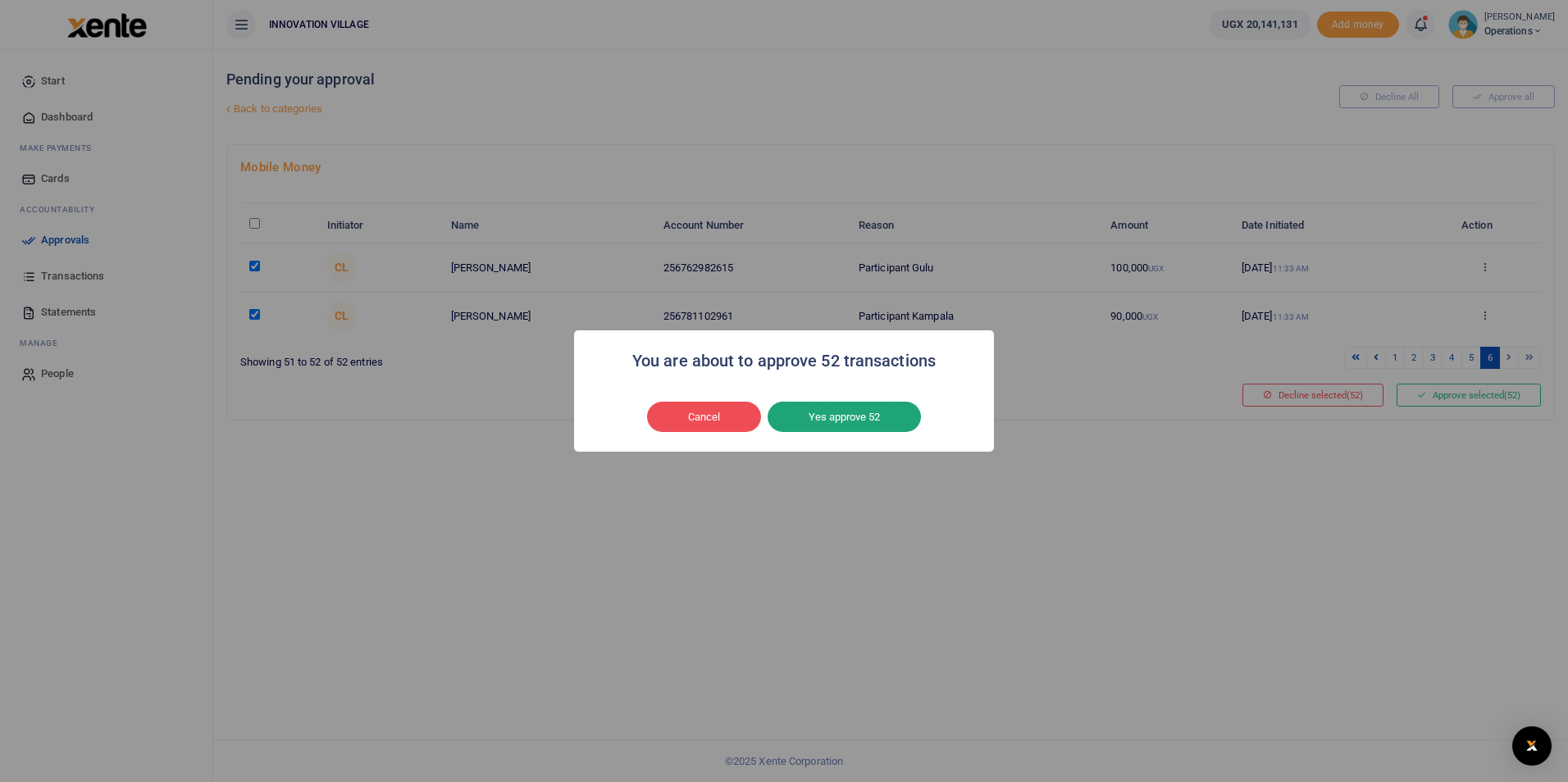
click at [844, 424] on button "Yes approve 52" at bounding box center [844, 417] width 154 height 31
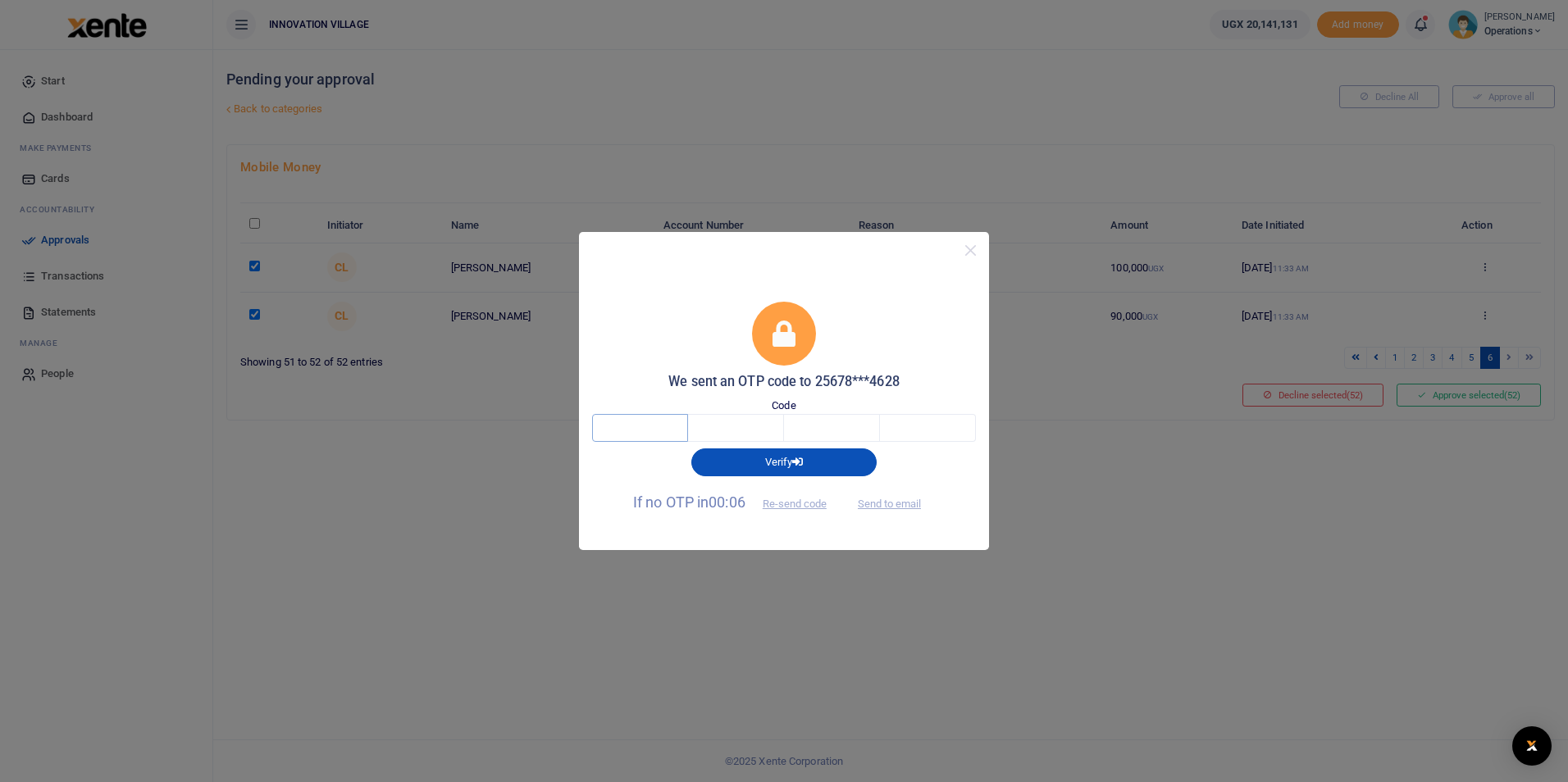
click at [657, 427] on input "text" at bounding box center [640, 428] width 96 height 28
type input "8"
type input "4"
type input "8"
type input "0"
